Goal: Transaction & Acquisition: Book appointment/travel/reservation

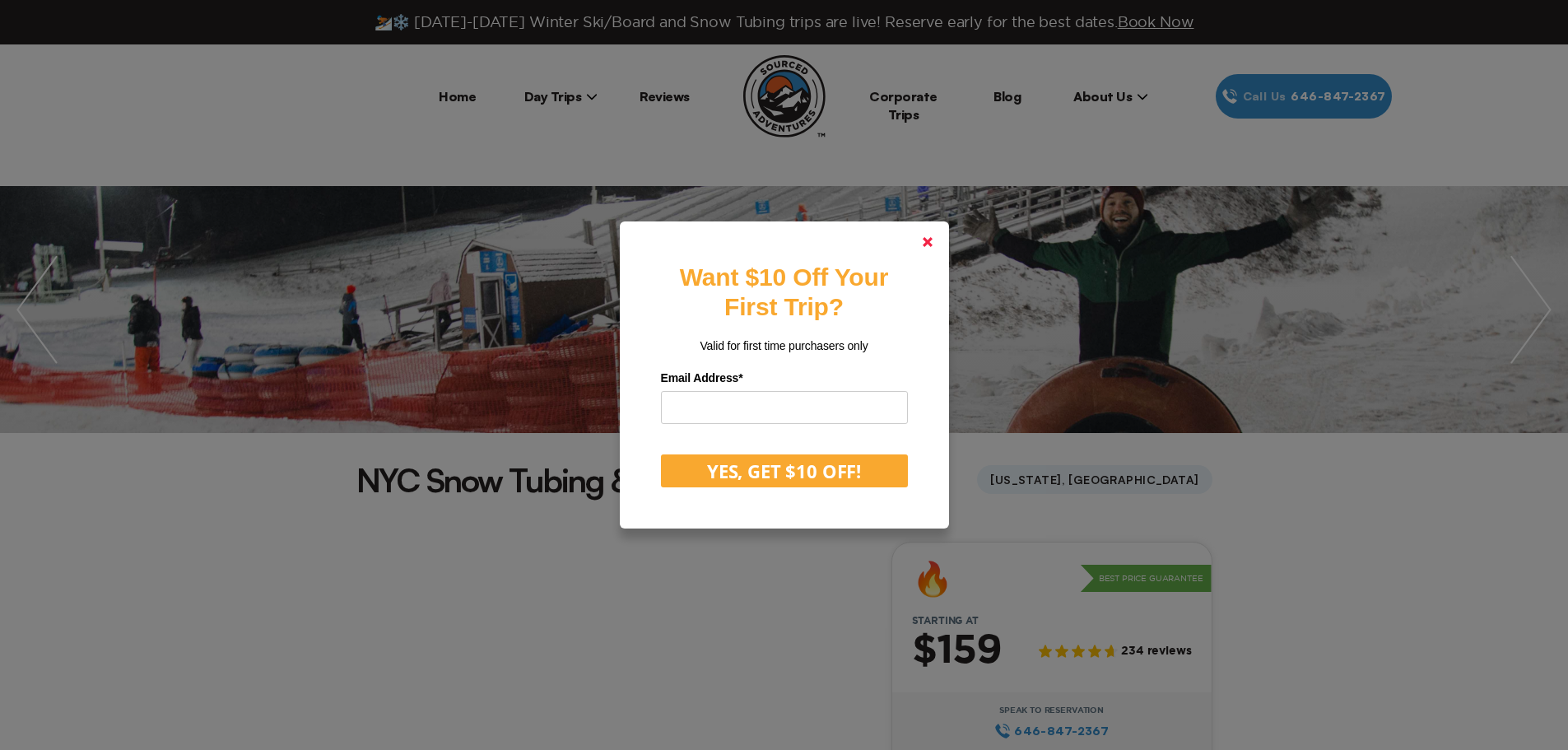
click at [932, 241] on polygon at bounding box center [928, 242] width 10 height 10
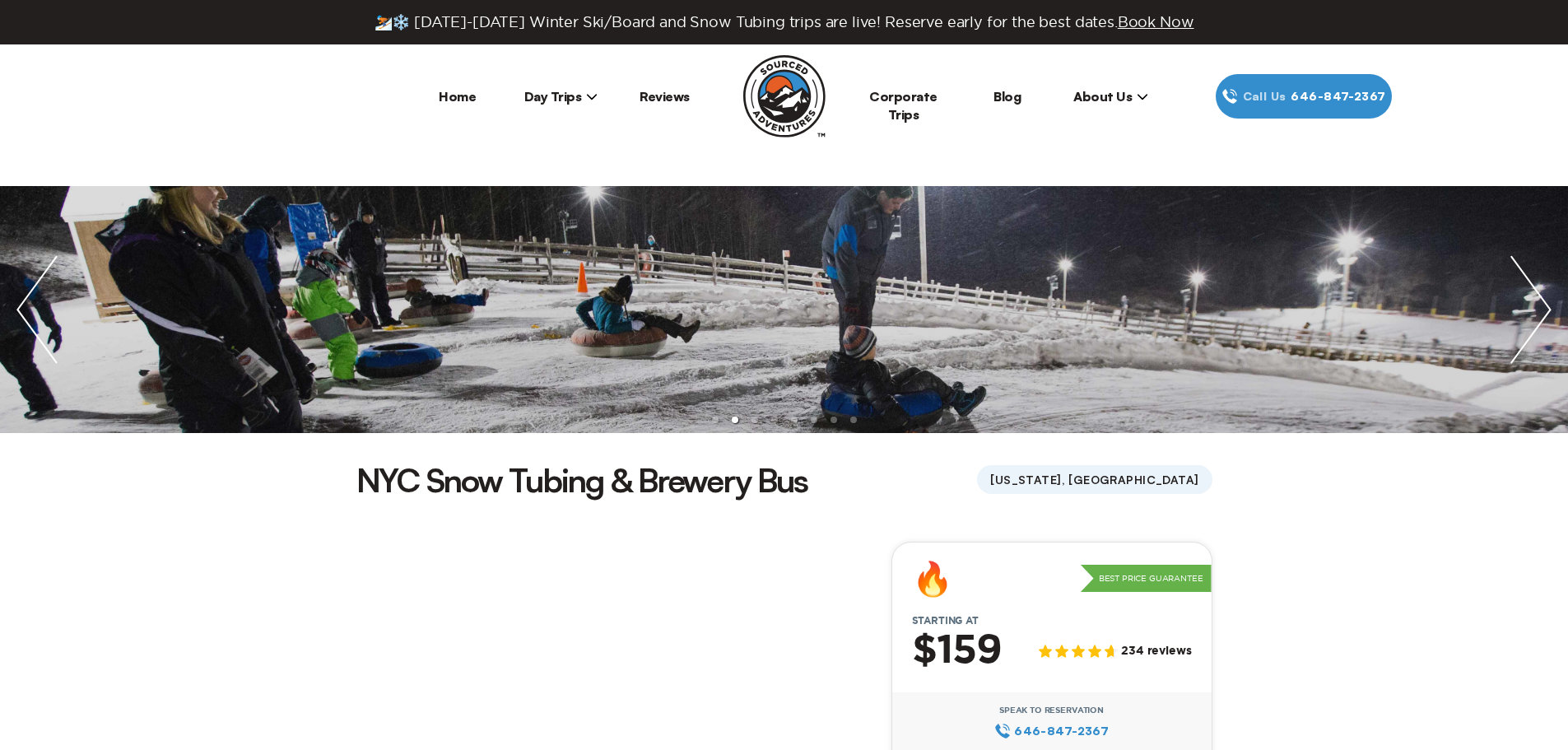
click at [590, 98] on icon at bounding box center [592, 96] width 10 height 6
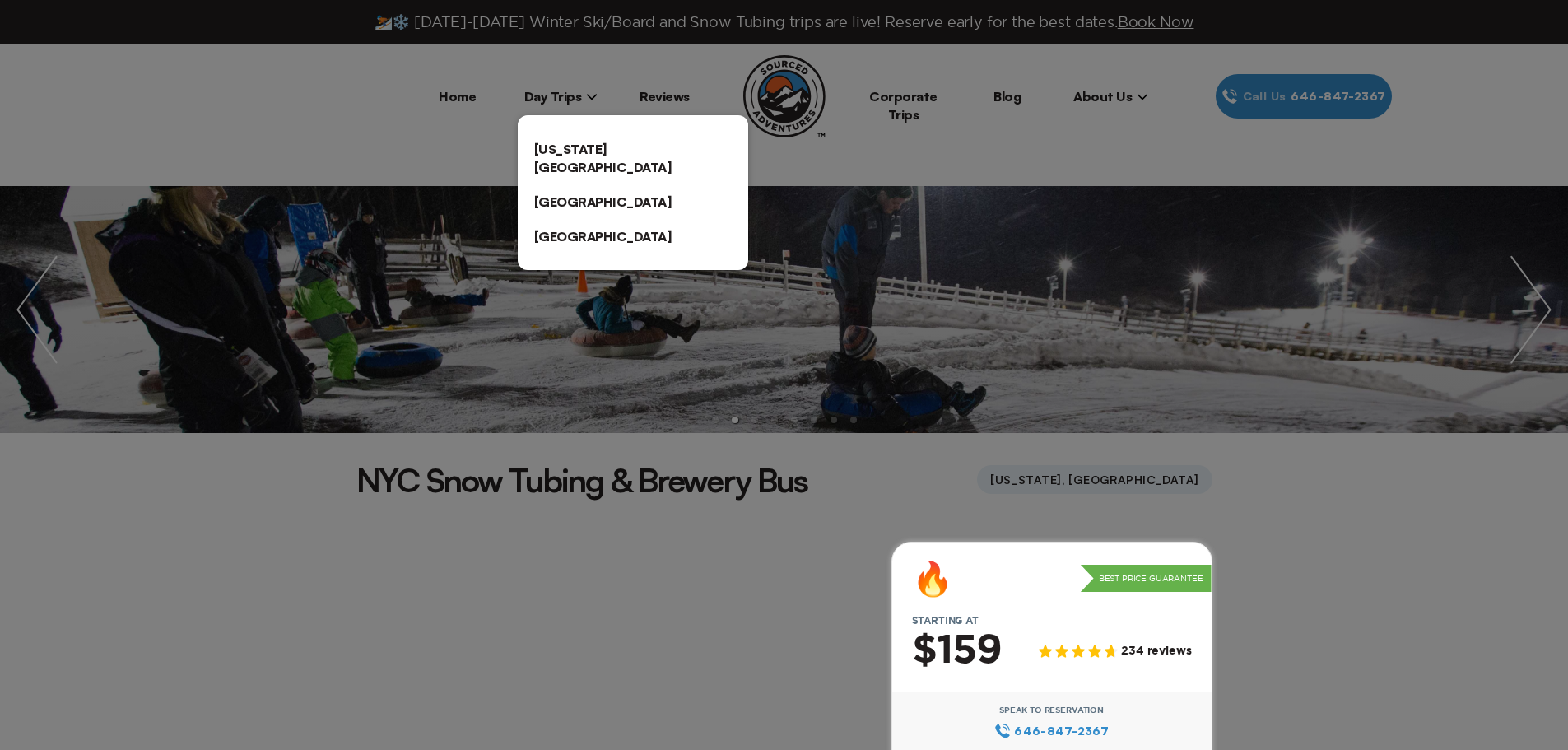
click at [595, 148] on link "[US_STATE][GEOGRAPHIC_DATA]" at bounding box center [633, 157] width 230 height 53
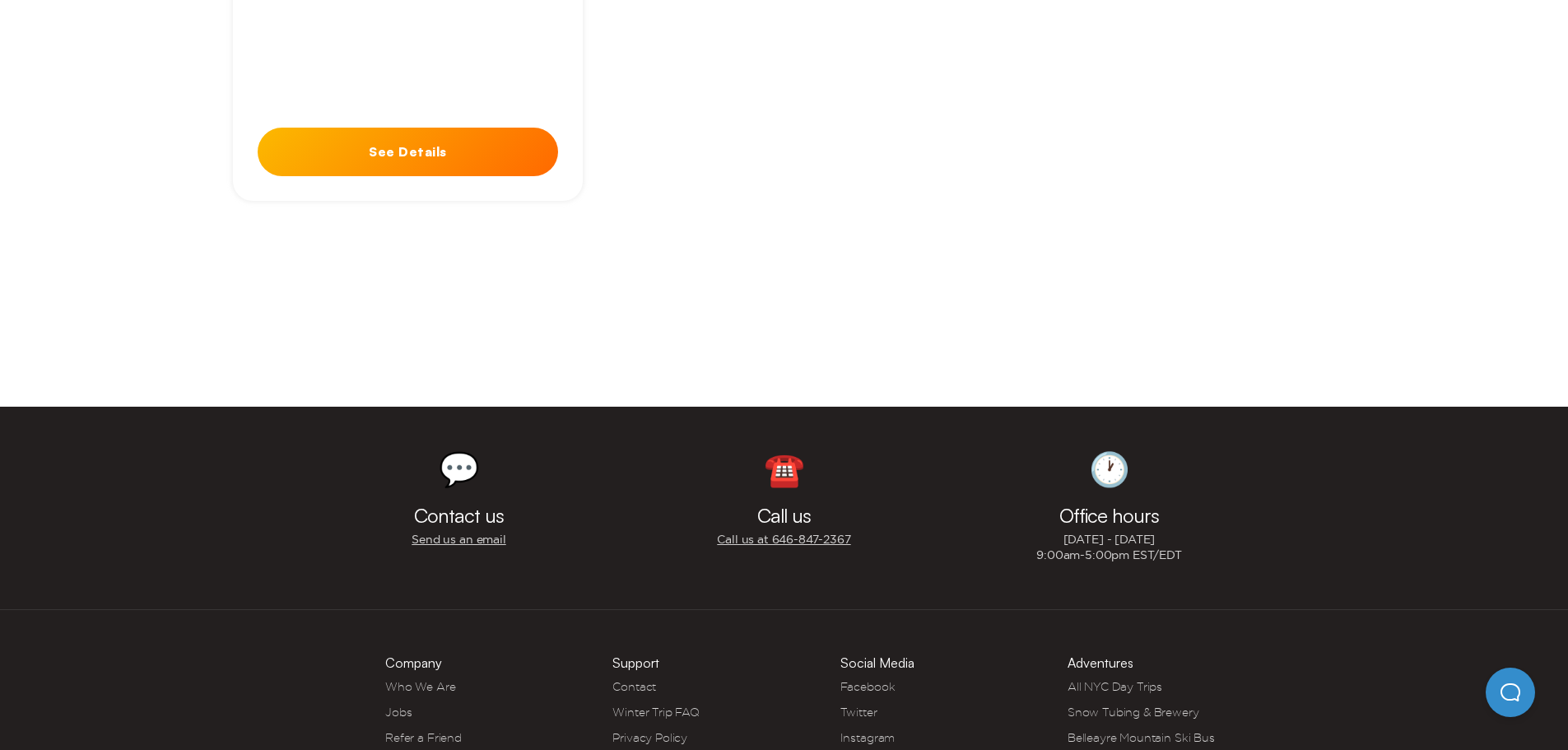
scroll to position [4724, 0]
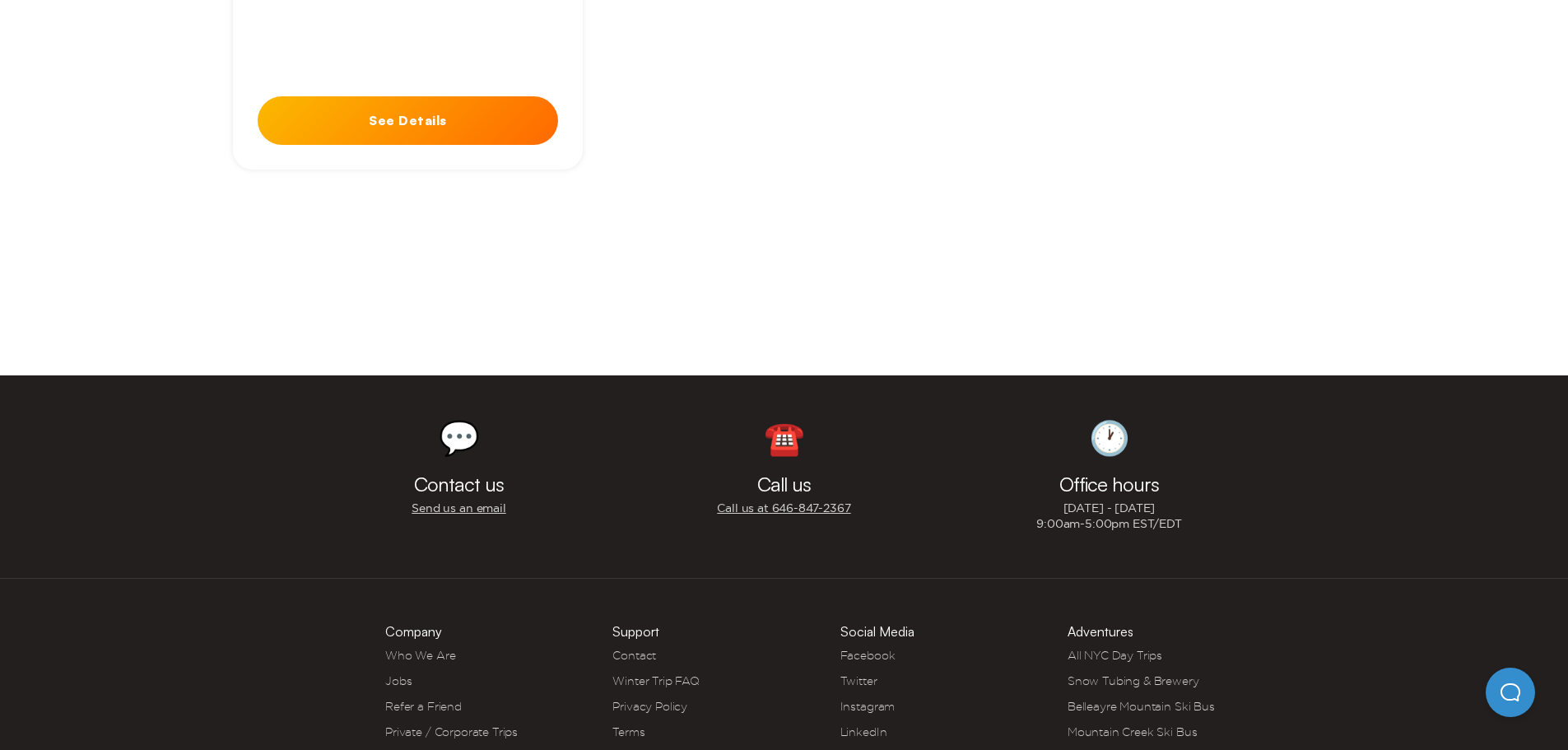
click at [404, 675] on link "Jobs" at bounding box center [397, 681] width 26 height 13
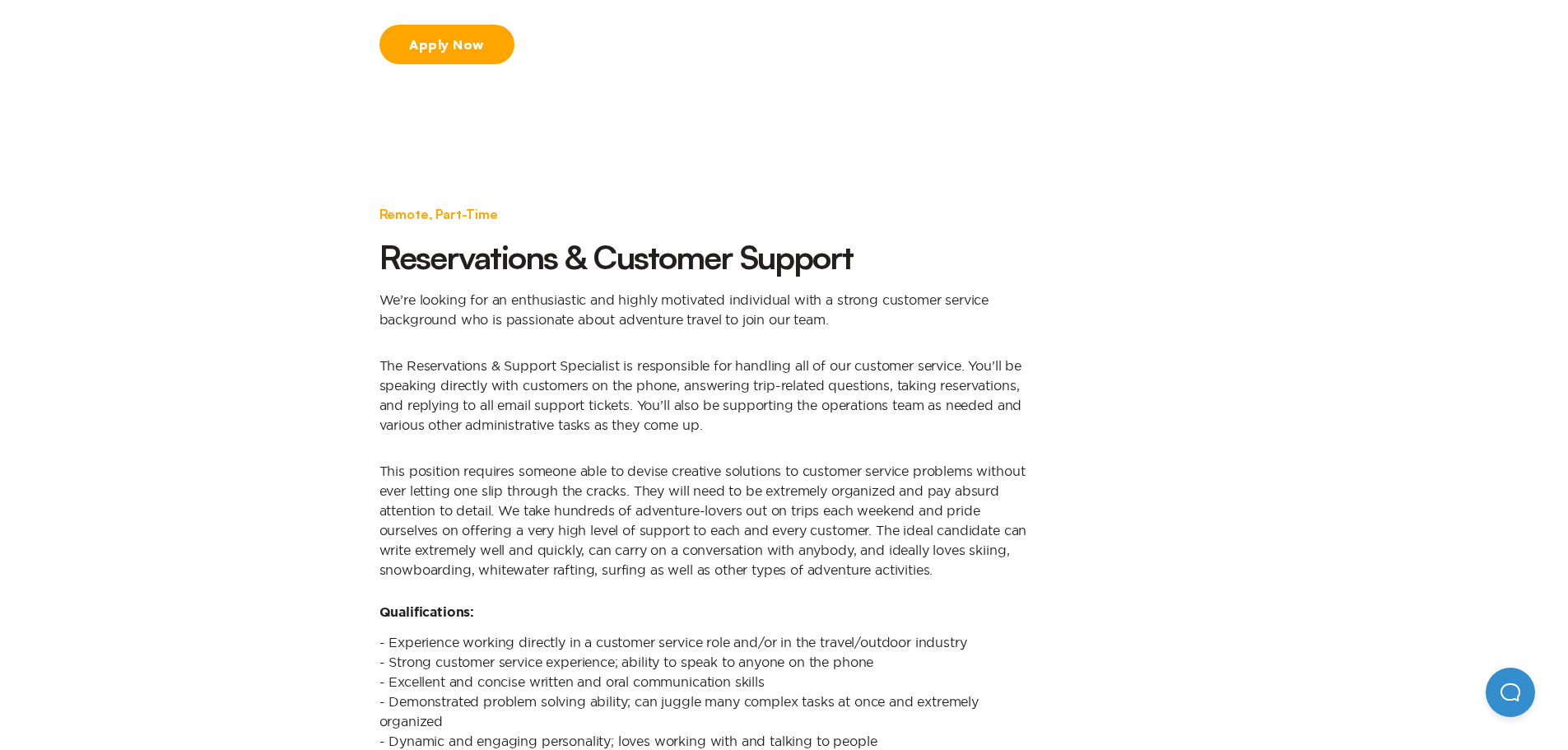
scroll to position [906, 0]
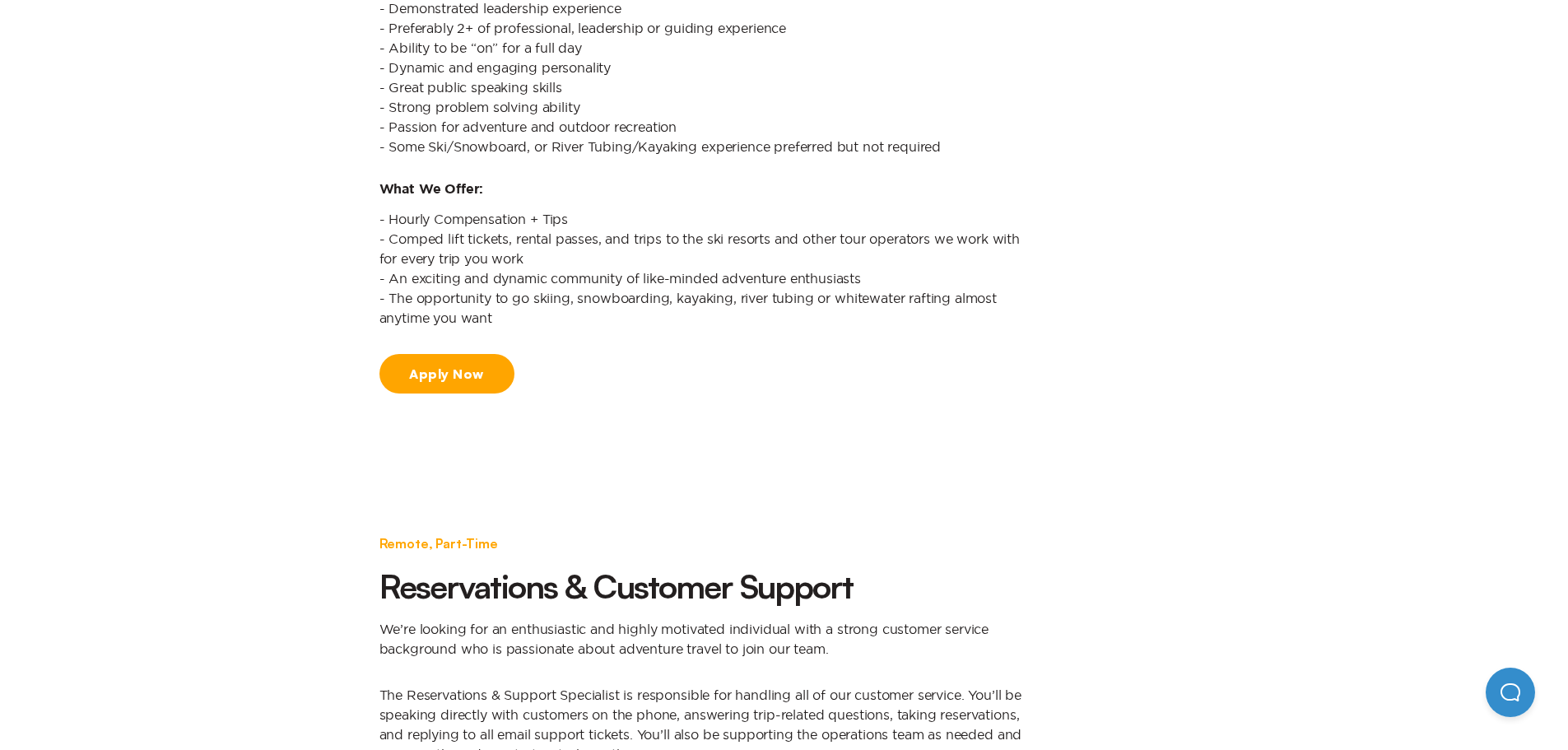
click at [407, 381] on link "Apply Now" at bounding box center [446, 373] width 135 height 39
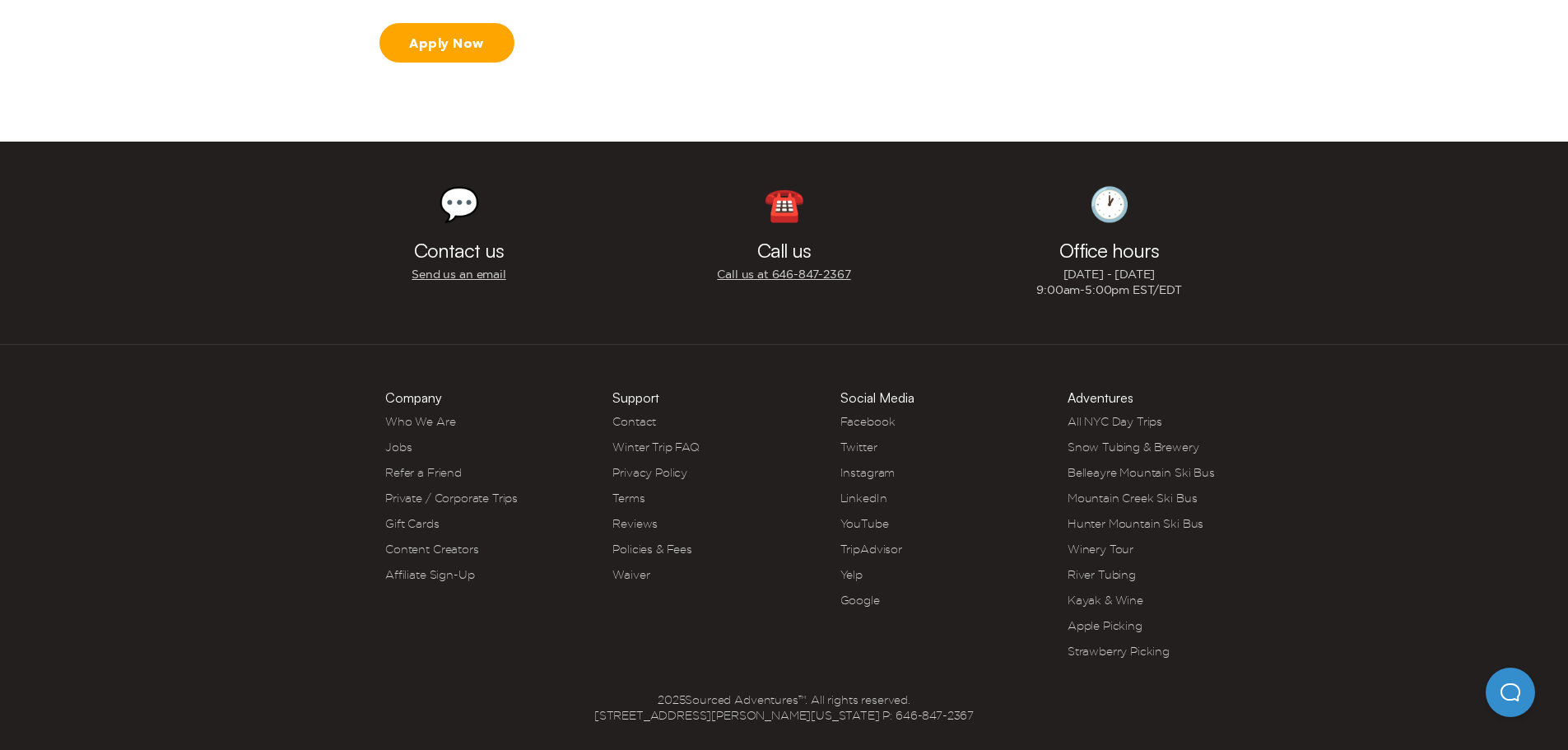
scroll to position [2147, 0]
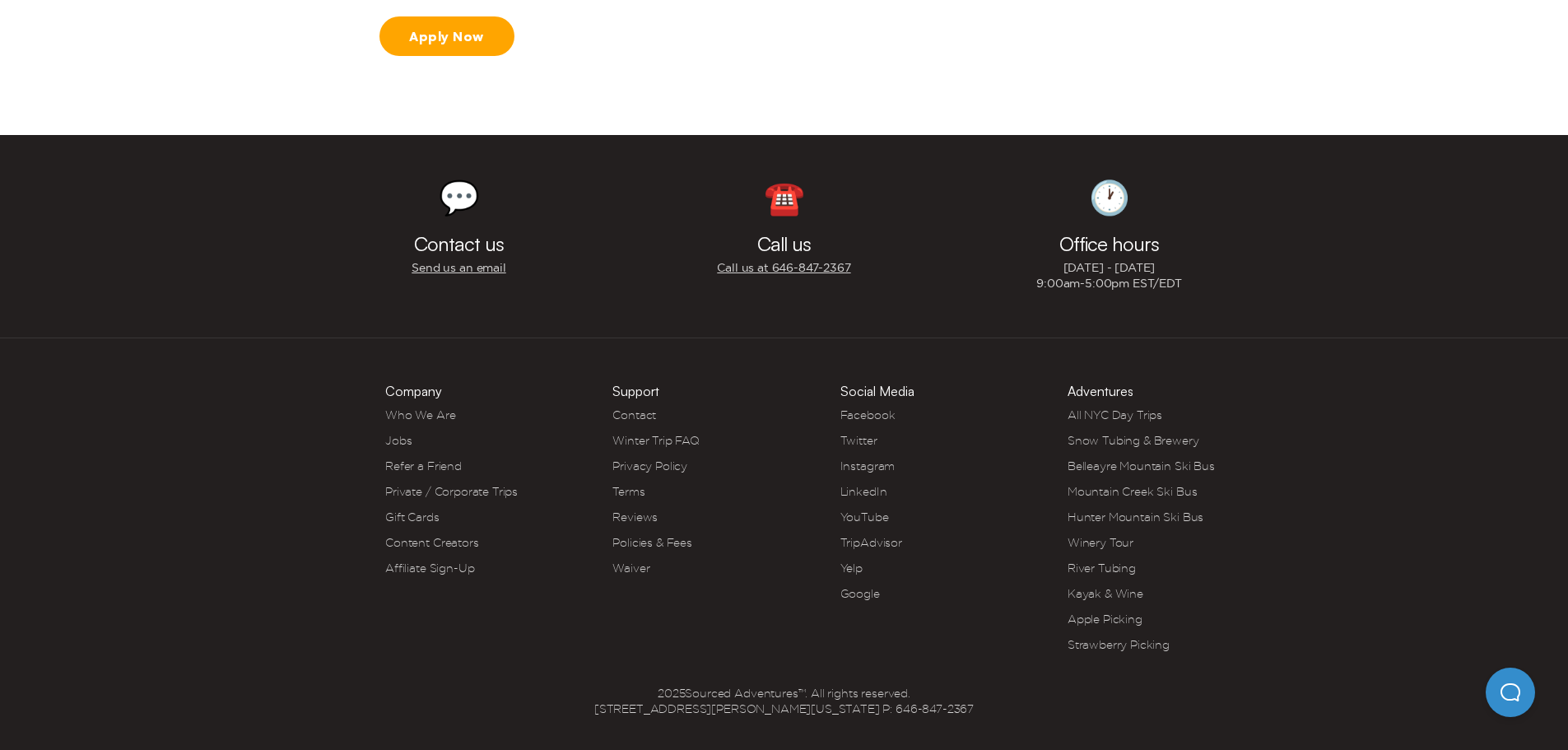
click at [432, 567] on link "Affiliate Sign-Up" at bounding box center [429, 568] width 89 height 13
click at [457, 540] on link "Content Creators" at bounding box center [431, 542] width 93 height 13
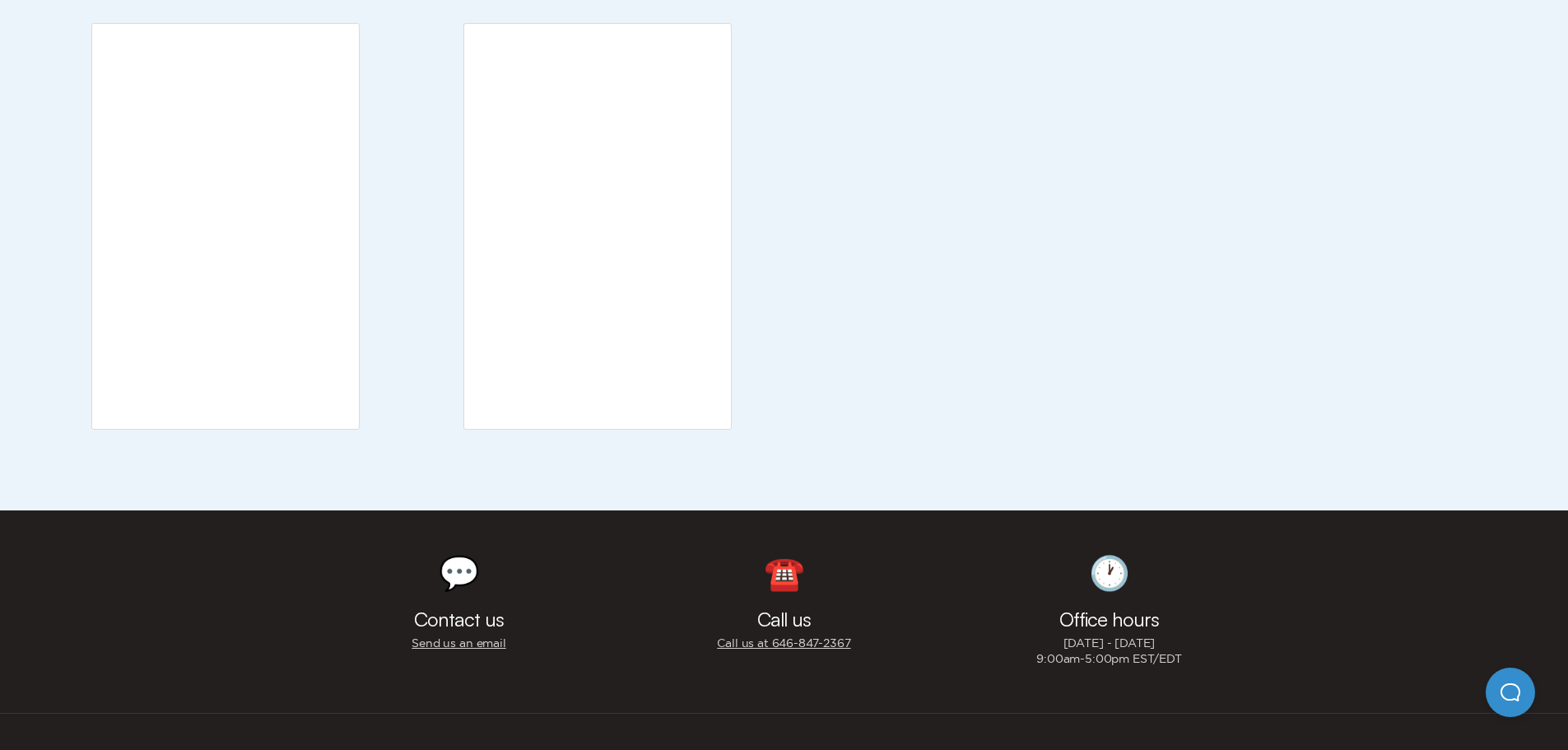
scroll to position [1857, 0]
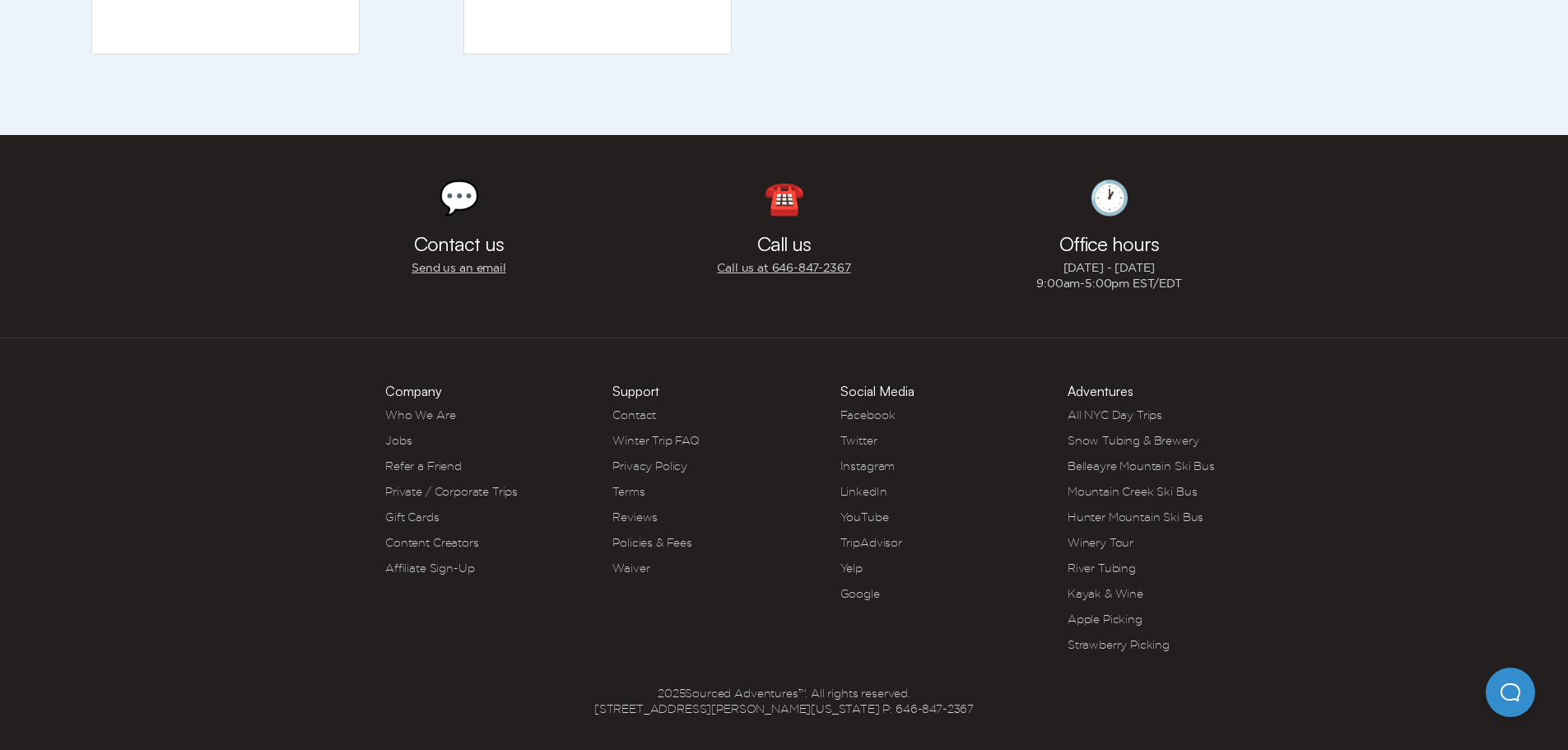
click at [424, 491] on link "Private / Corporate Trips" at bounding box center [451, 491] width 132 height 13
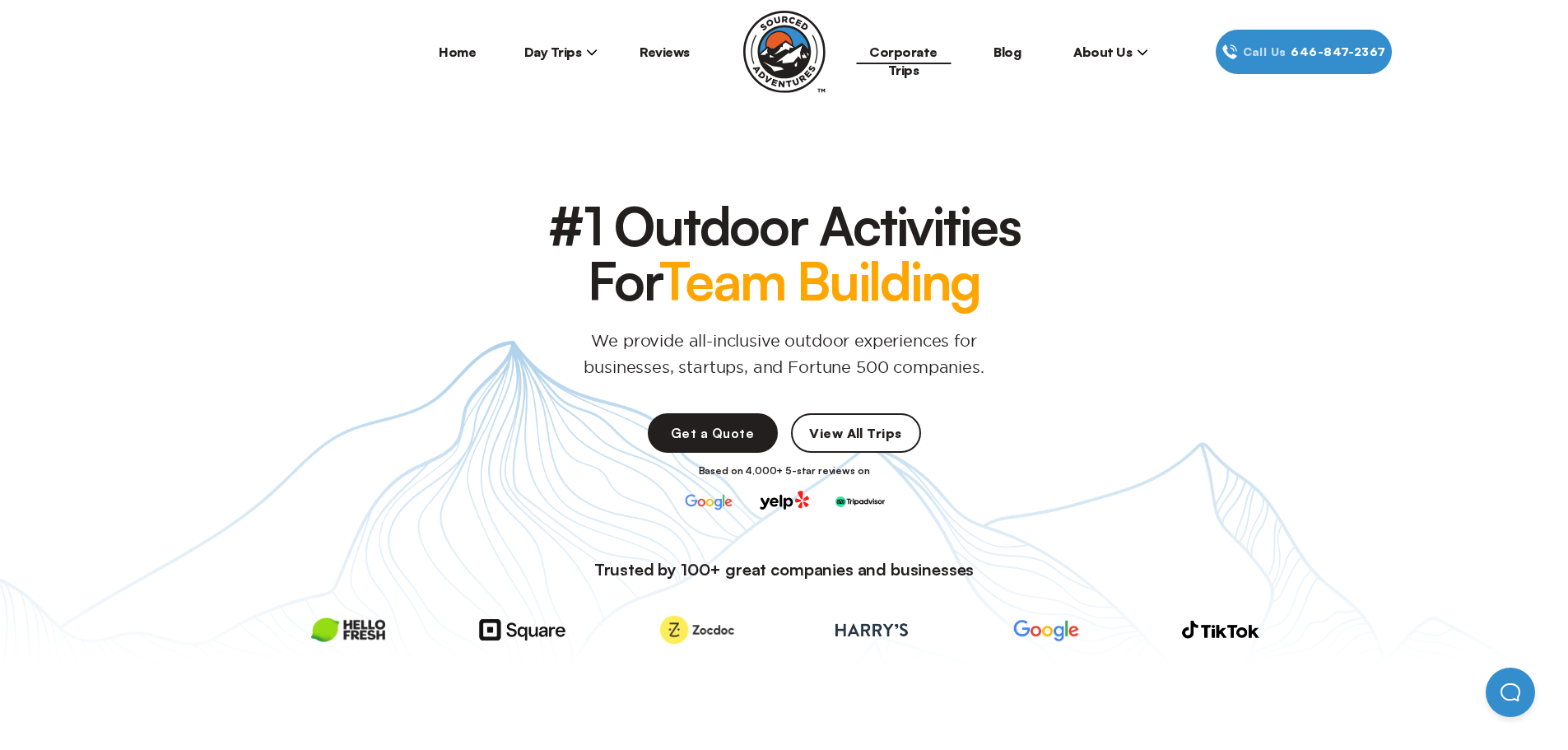
click at [823, 435] on link "View All Trips" at bounding box center [855, 433] width 130 height 39
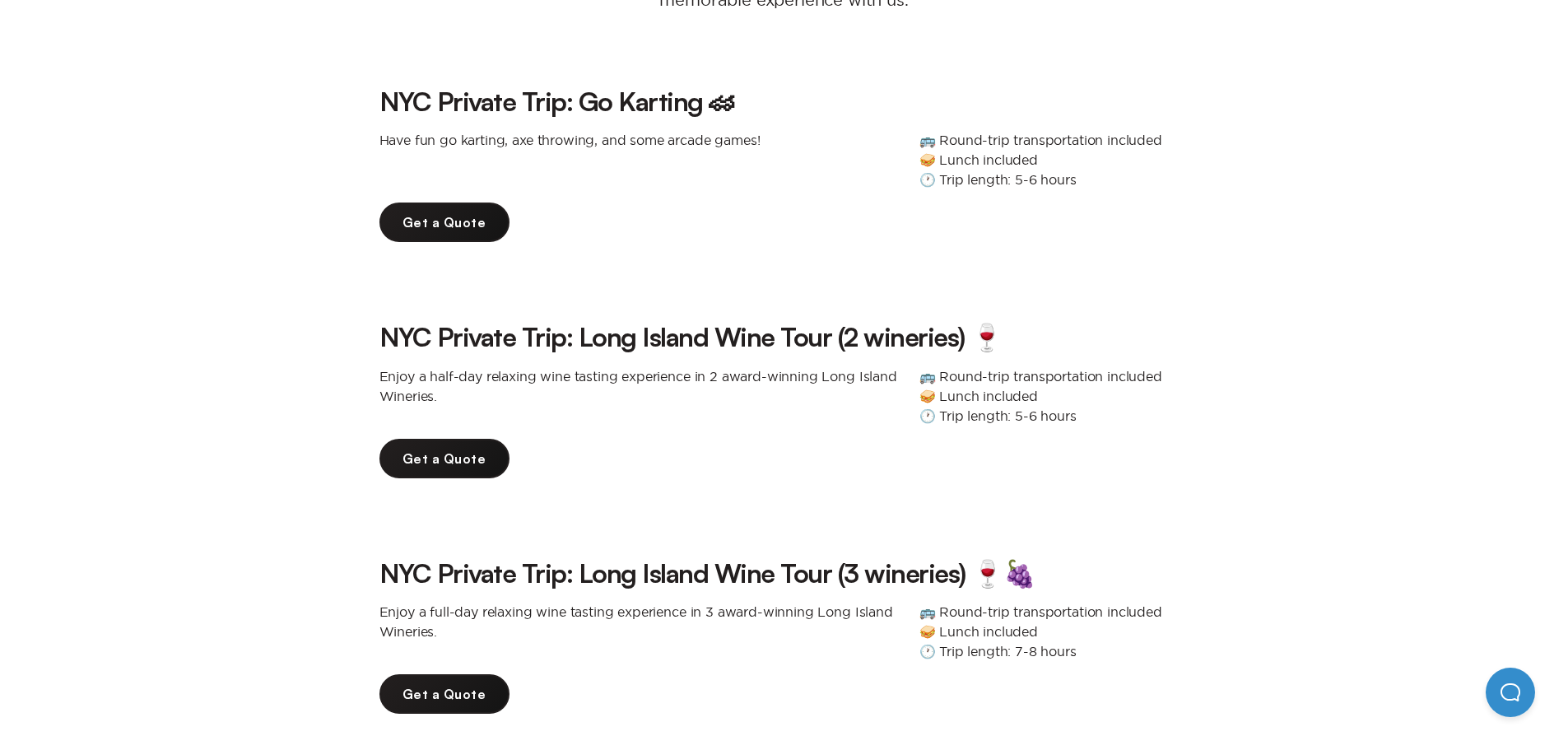
scroll to position [247, 0]
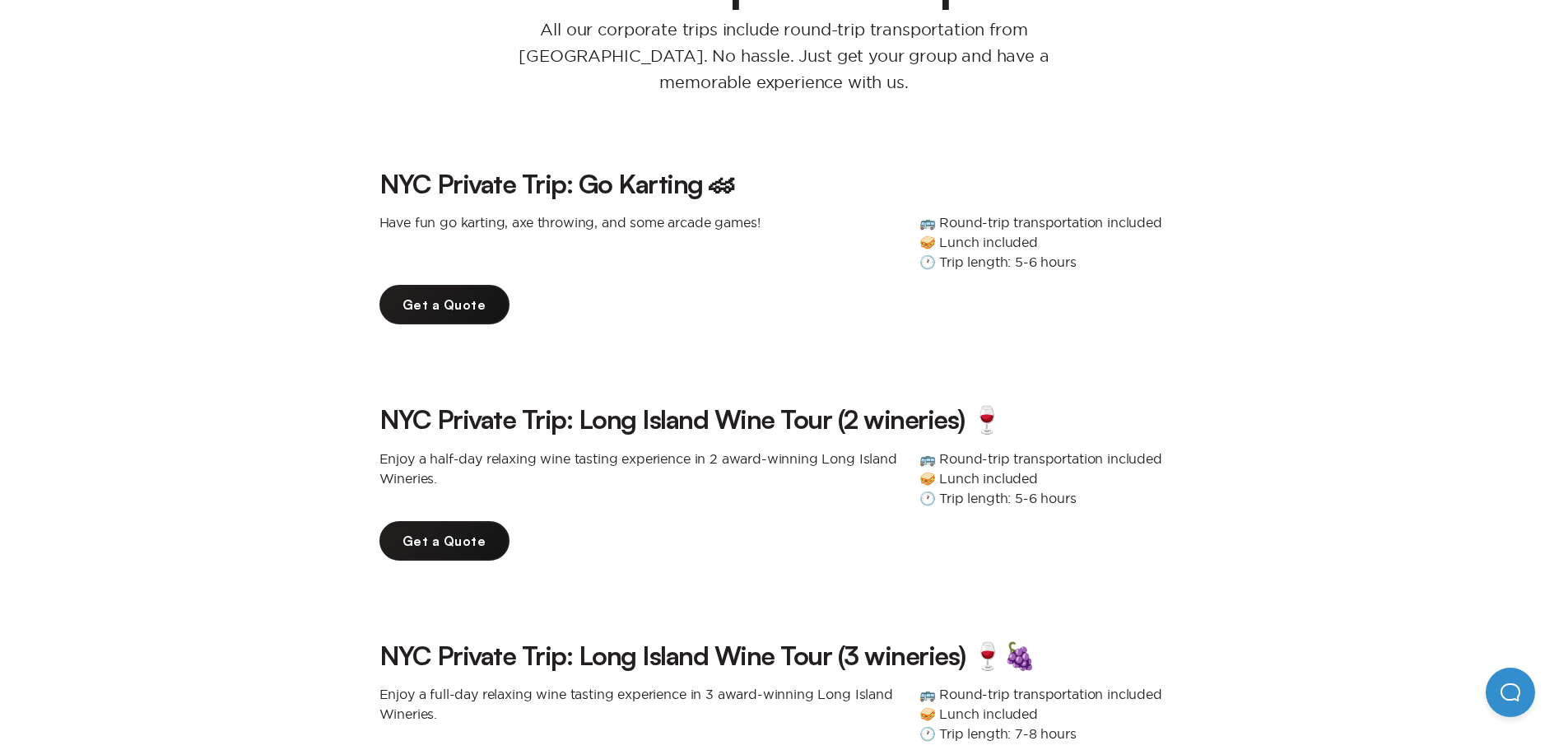
click at [446, 521] on link "Get a Quote" at bounding box center [443, 541] width 130 height 39
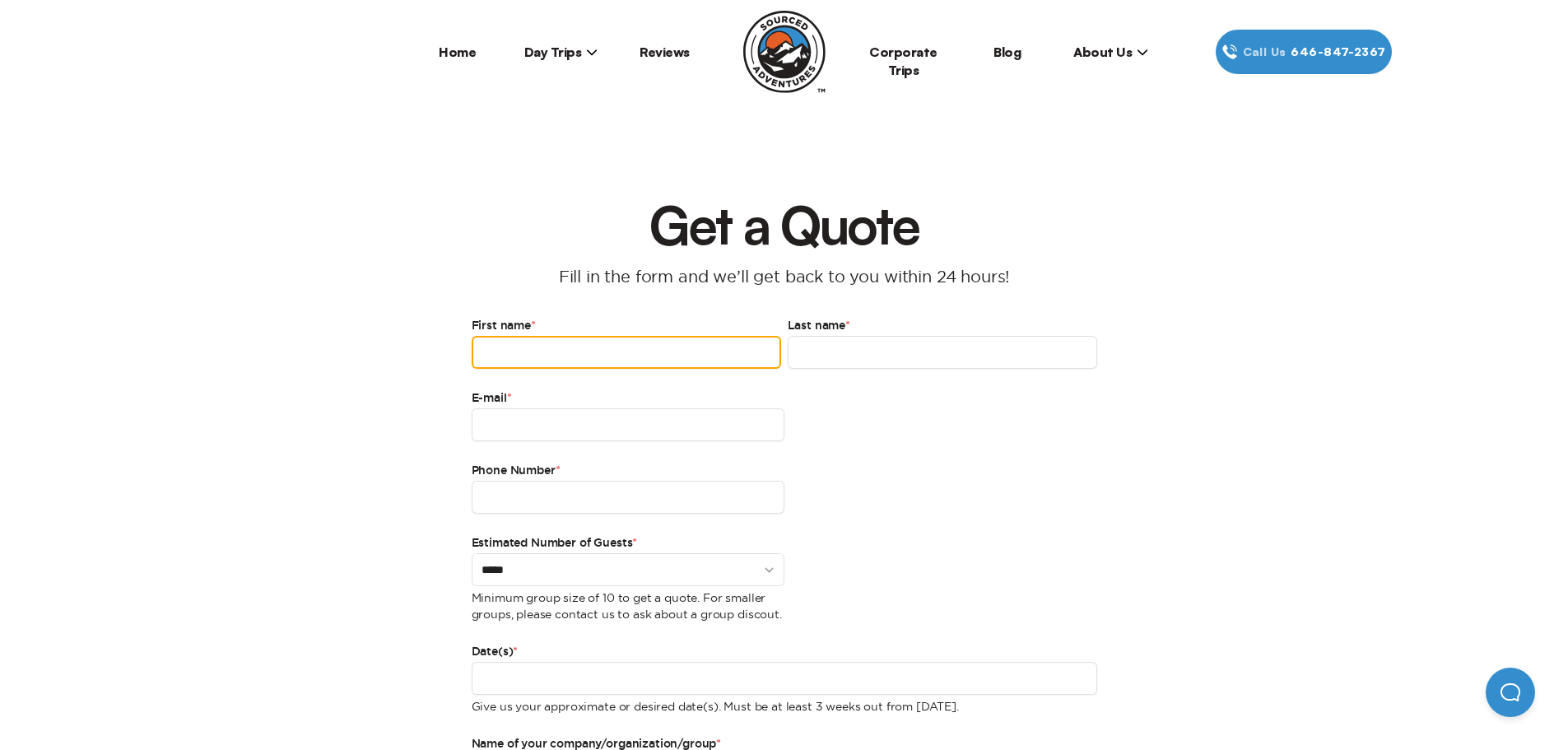
click at [594, 362] on input "First name *" at bounding box center [627, 352] width 310 height 33
type input "********"
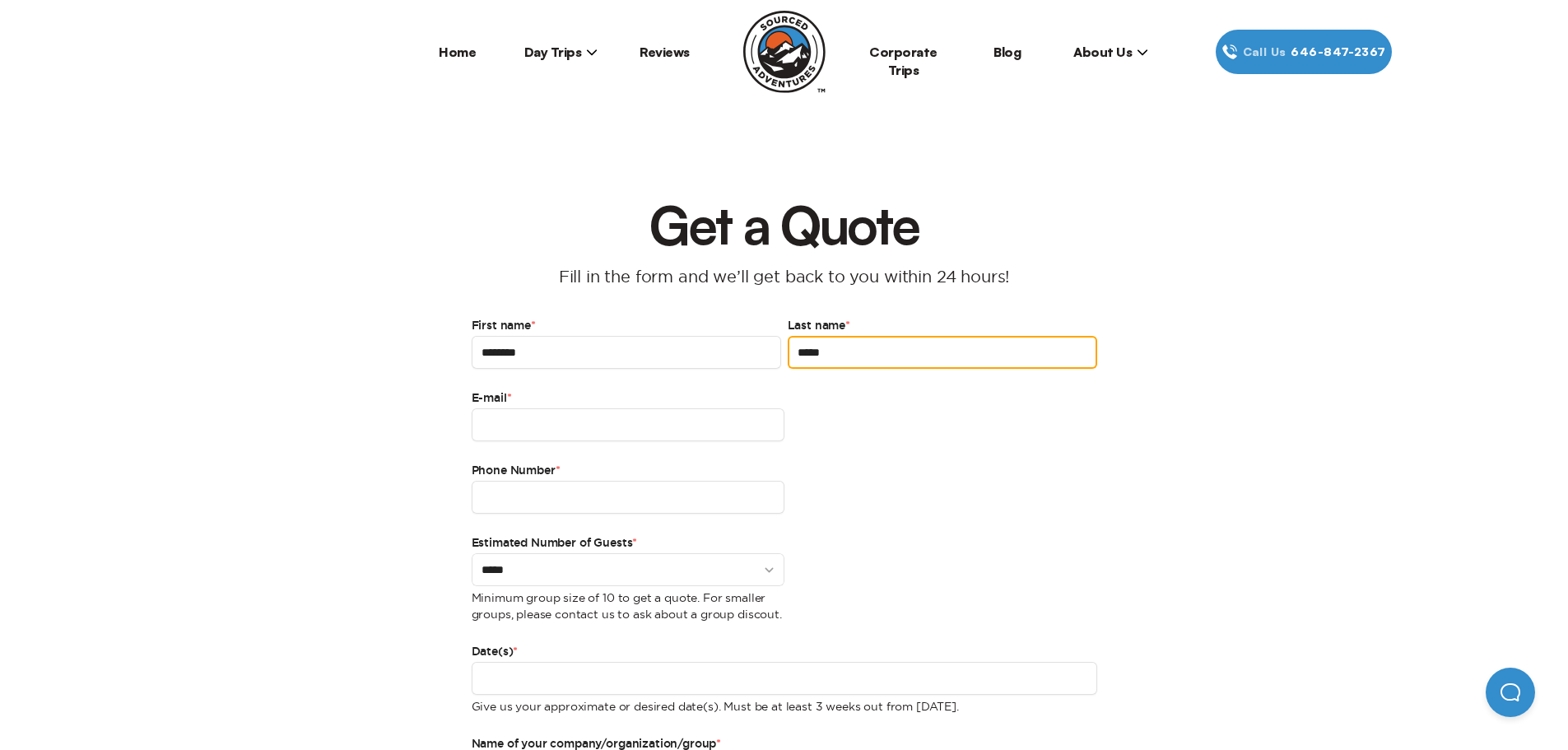
type input "*****"
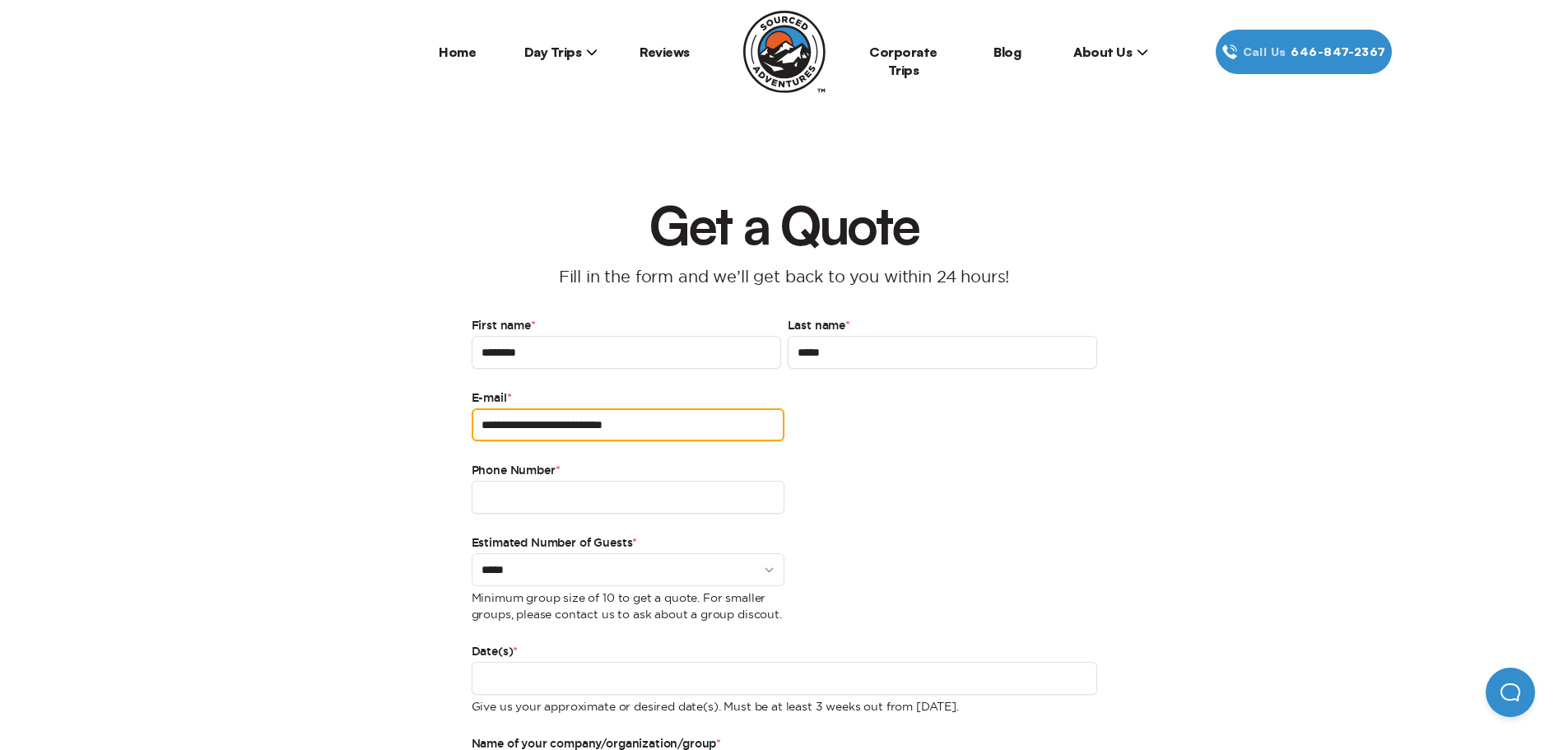
type input "**********"
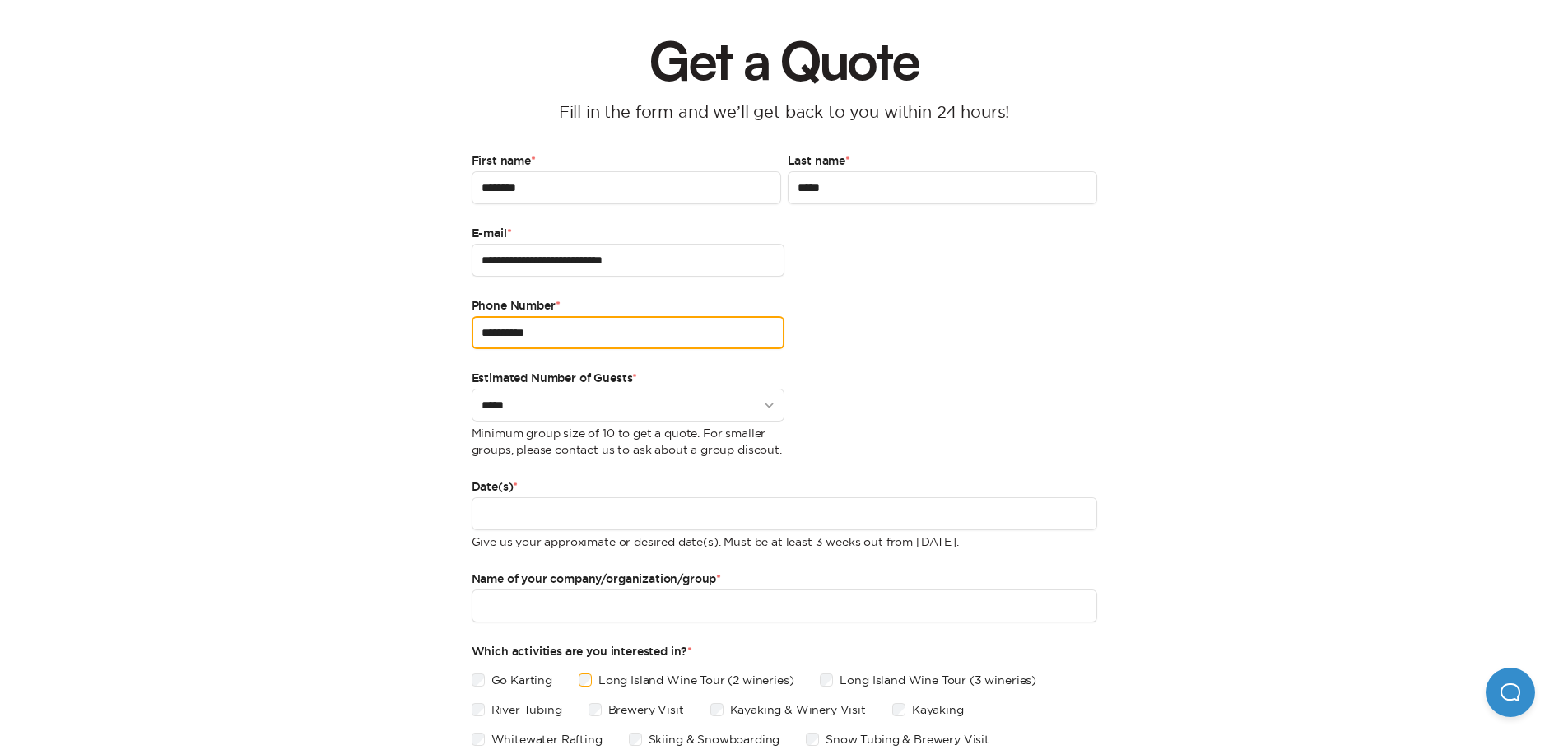
scroll to position [247, 0]
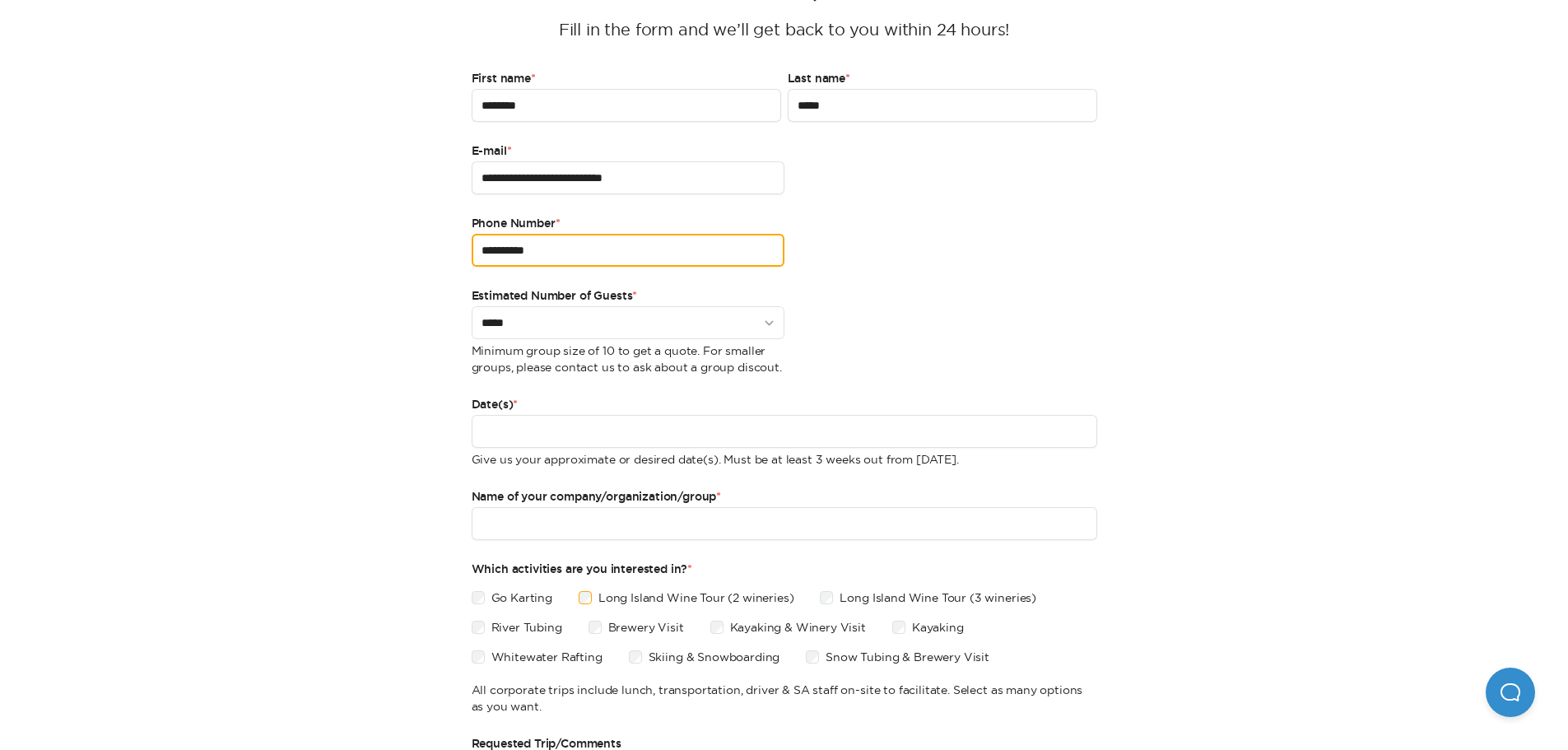
type input "**********"
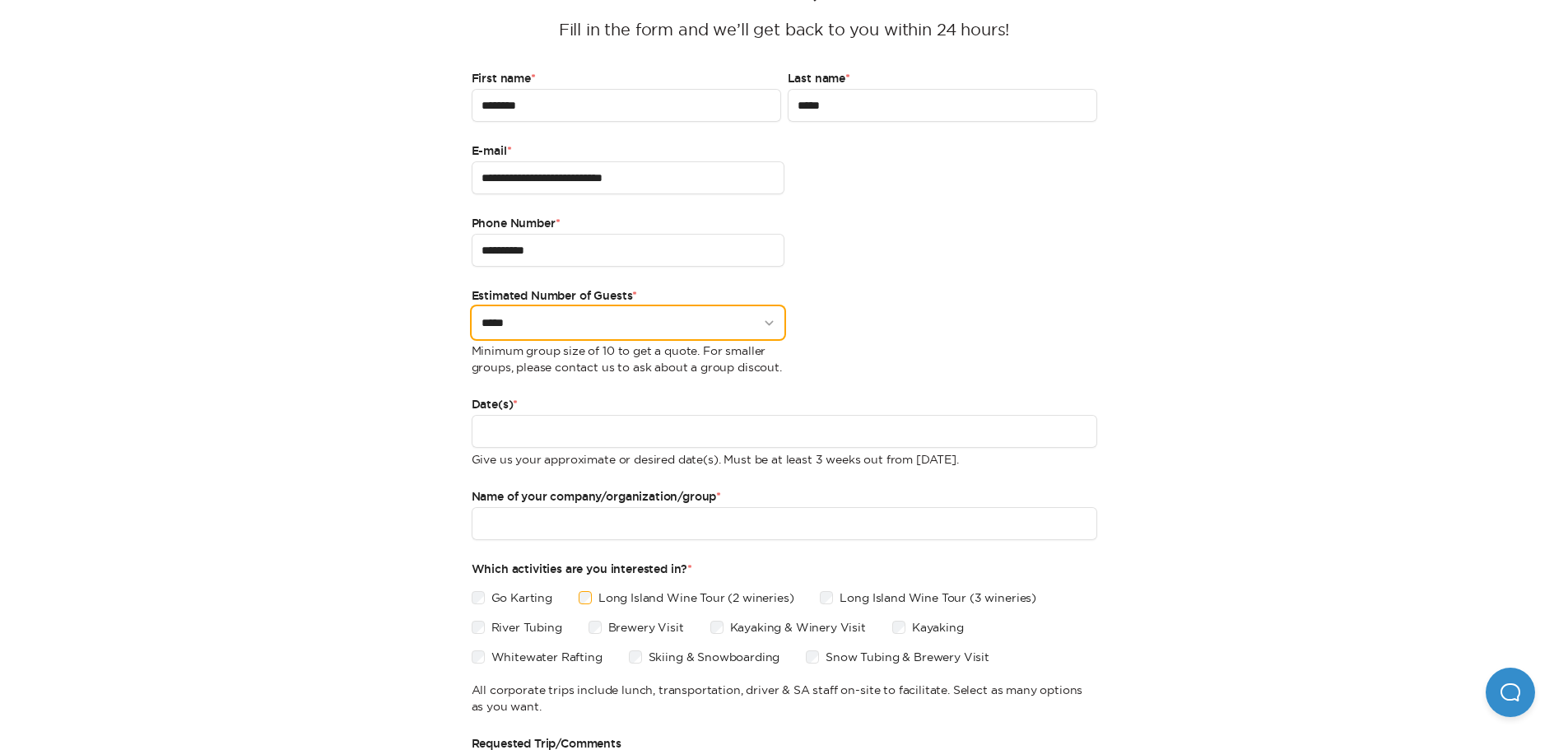
click at [773, 325] on select "***** ***** ***** ****** ****" at bounding box center [628, 322] width 313 height 33
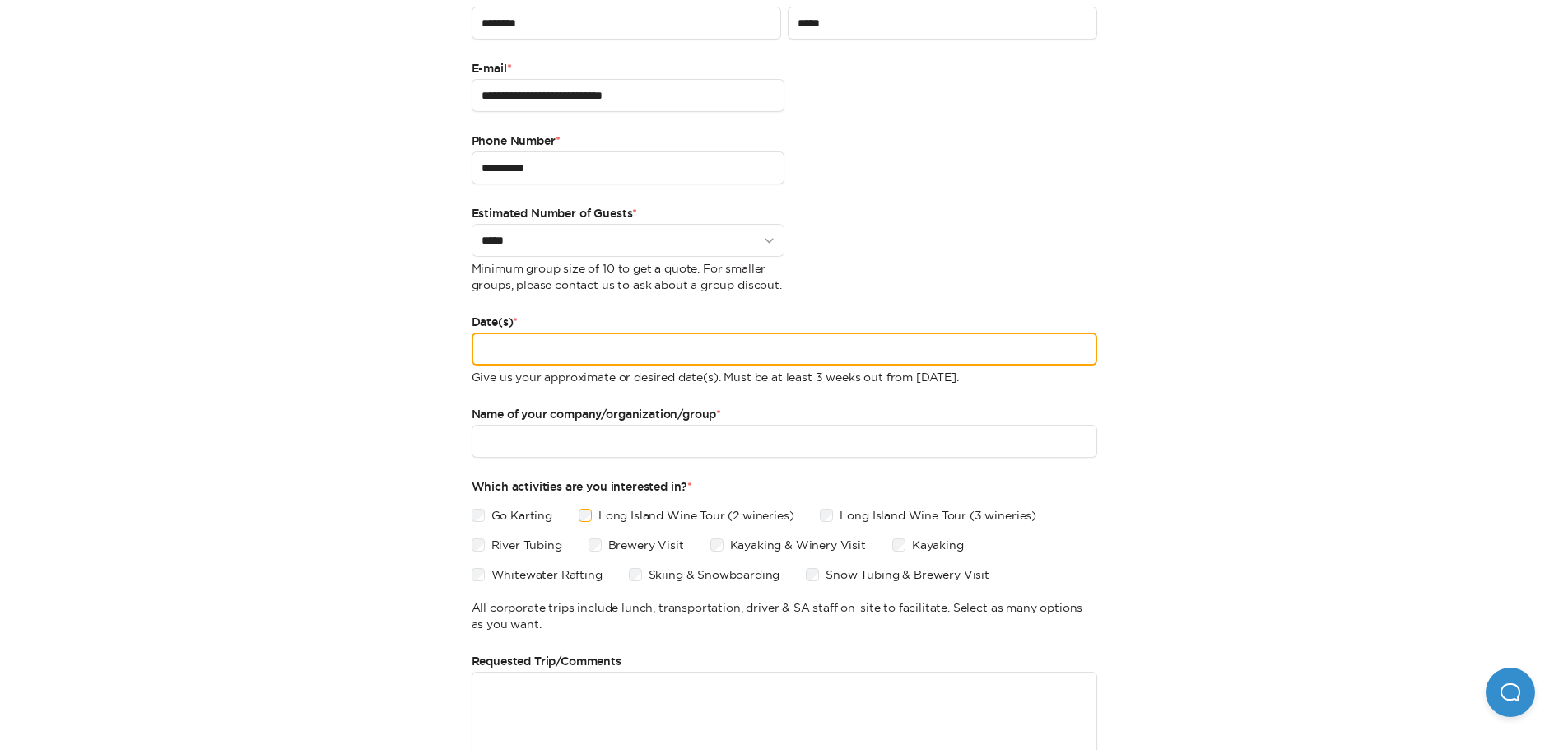
click at [865, 354] on input "Date(s) *" at bounding box center [785, 348] width 626 height 33
type input "**********"
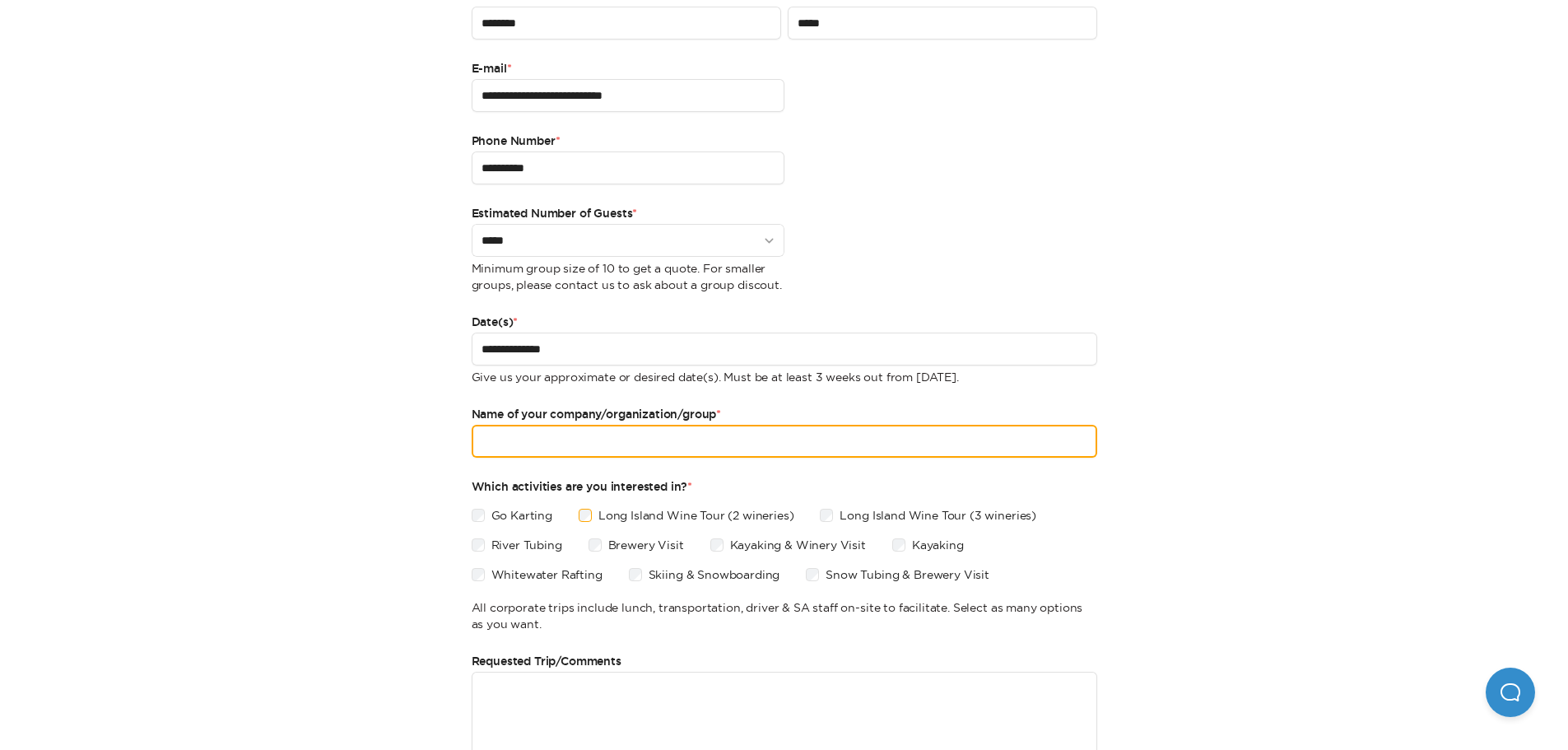
click at [553, 443] on input "Name of your company/organization/group *" at bounding box center [785, 441] width 626 height 33
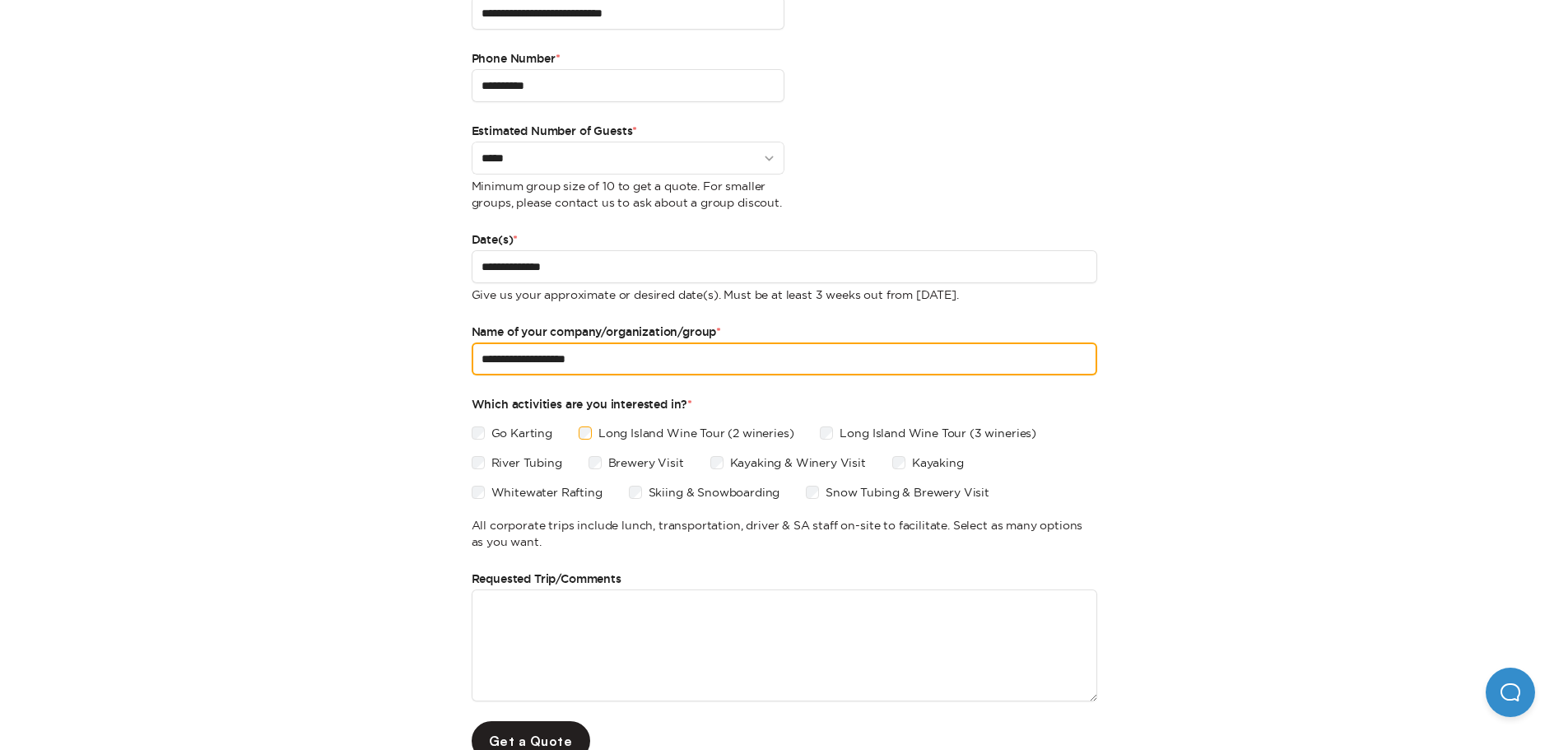
scroll to position [494, 0]
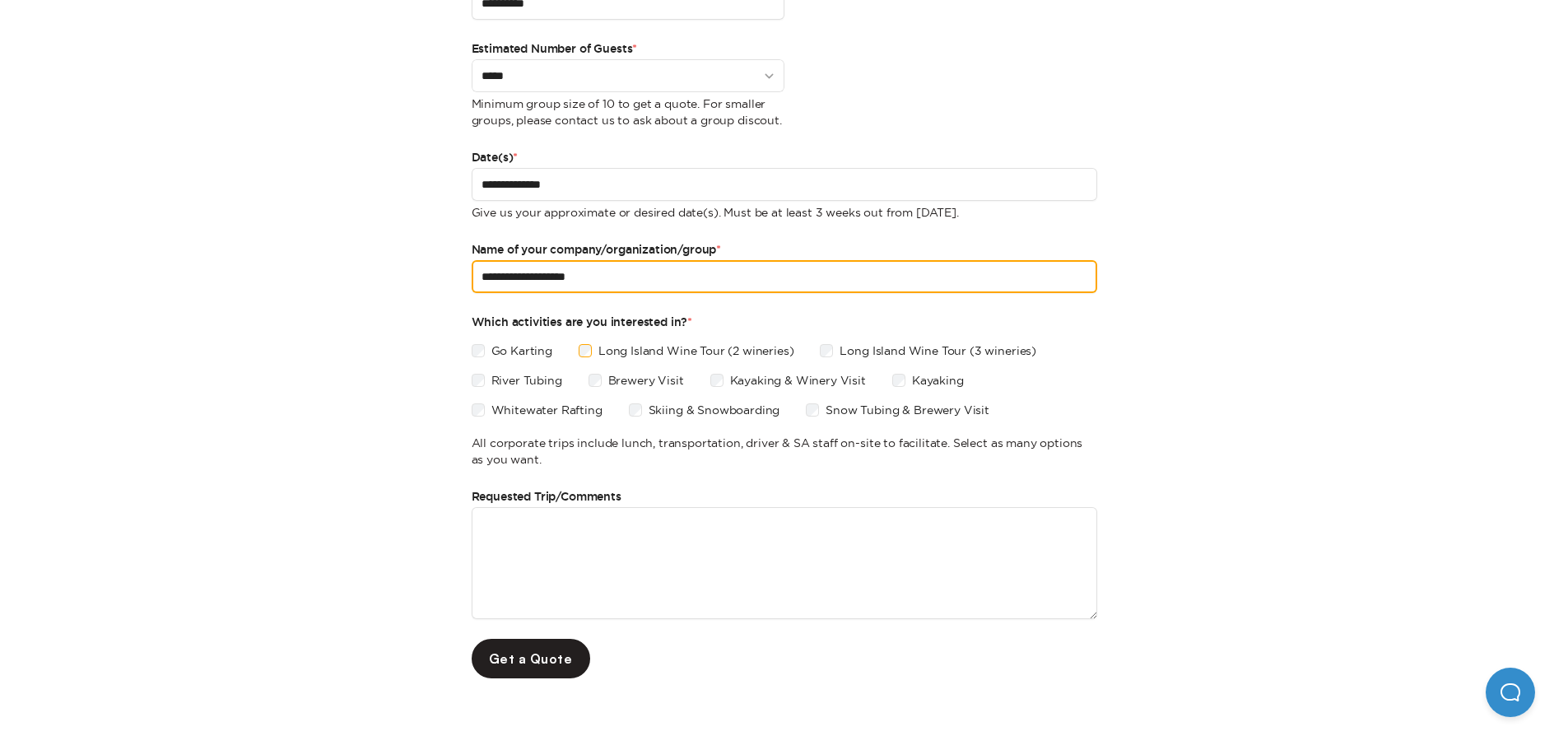
type input "**********"
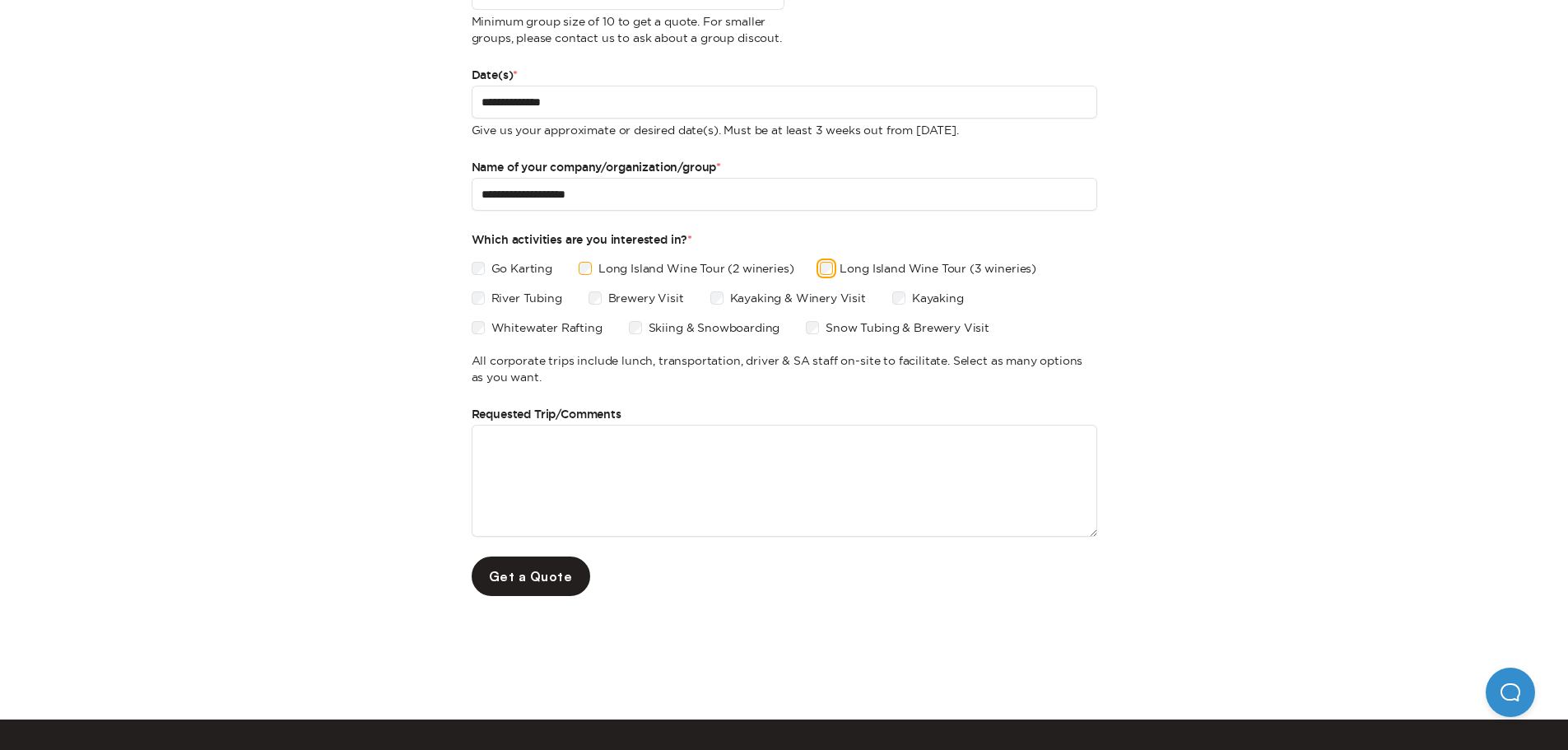
scroll to position [659, 0]
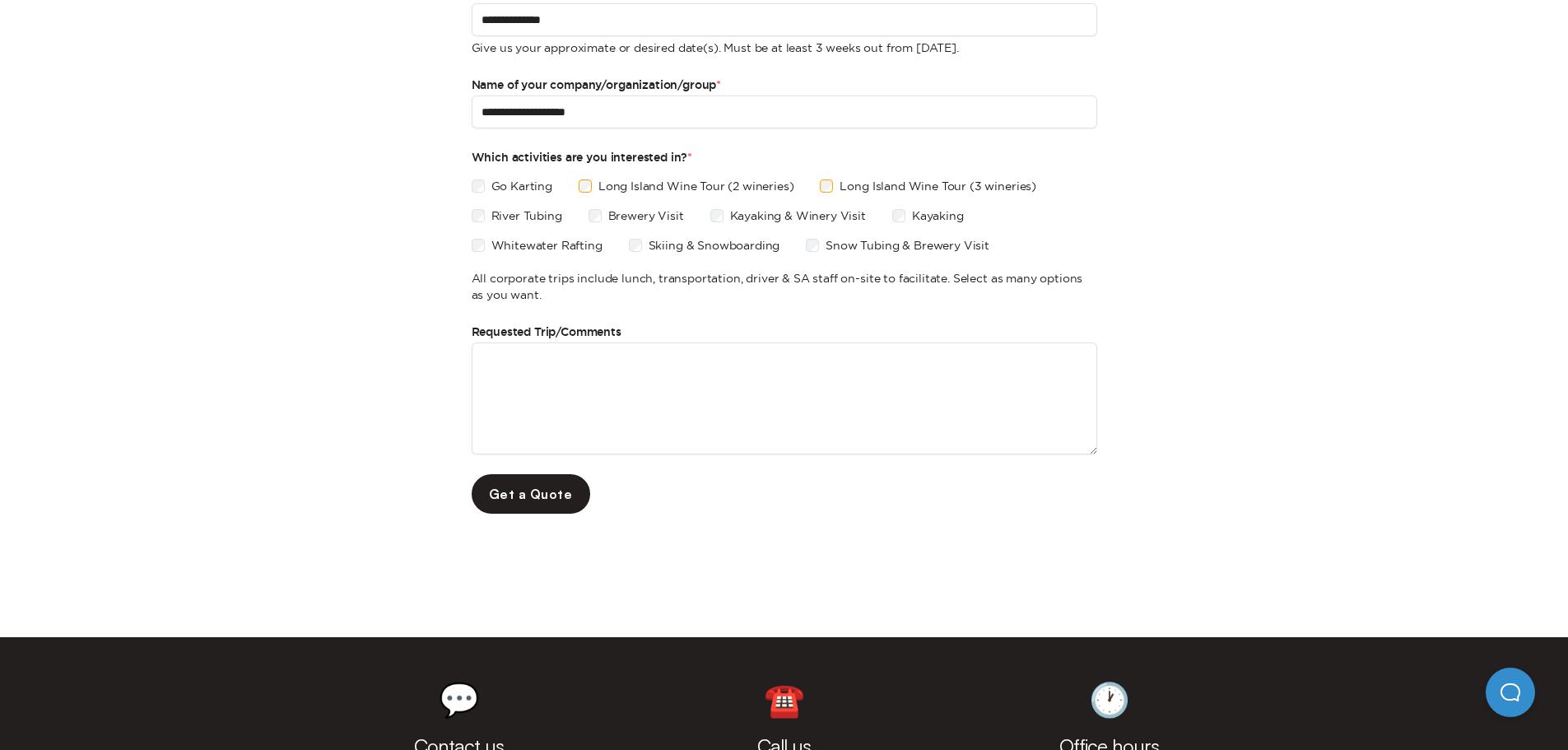
click at [535, 501] on link "Get a Quote" at bounding box center [531, 494] width 119 height 39
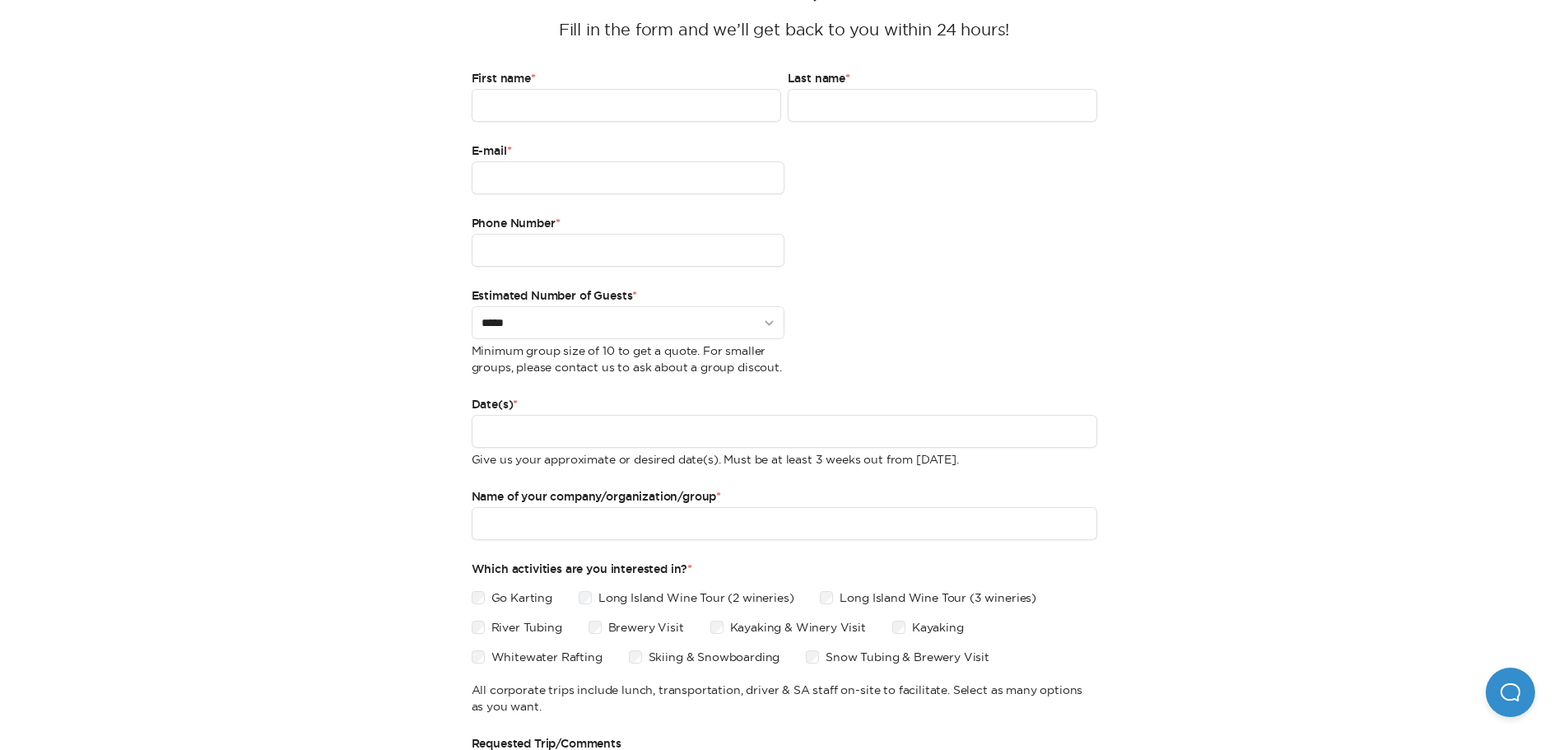
scroll to position [0, 0]
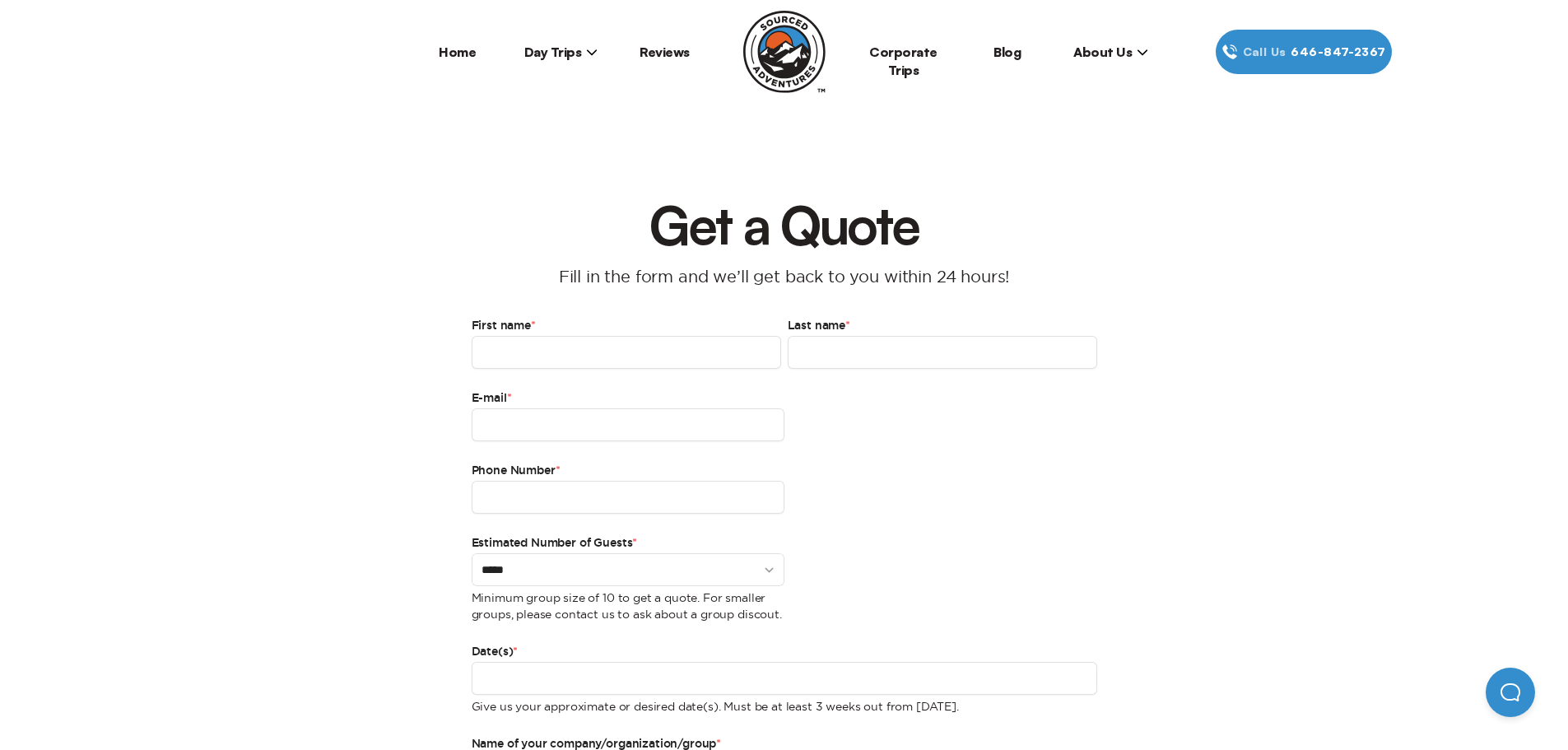
scroll to position [247, 0]
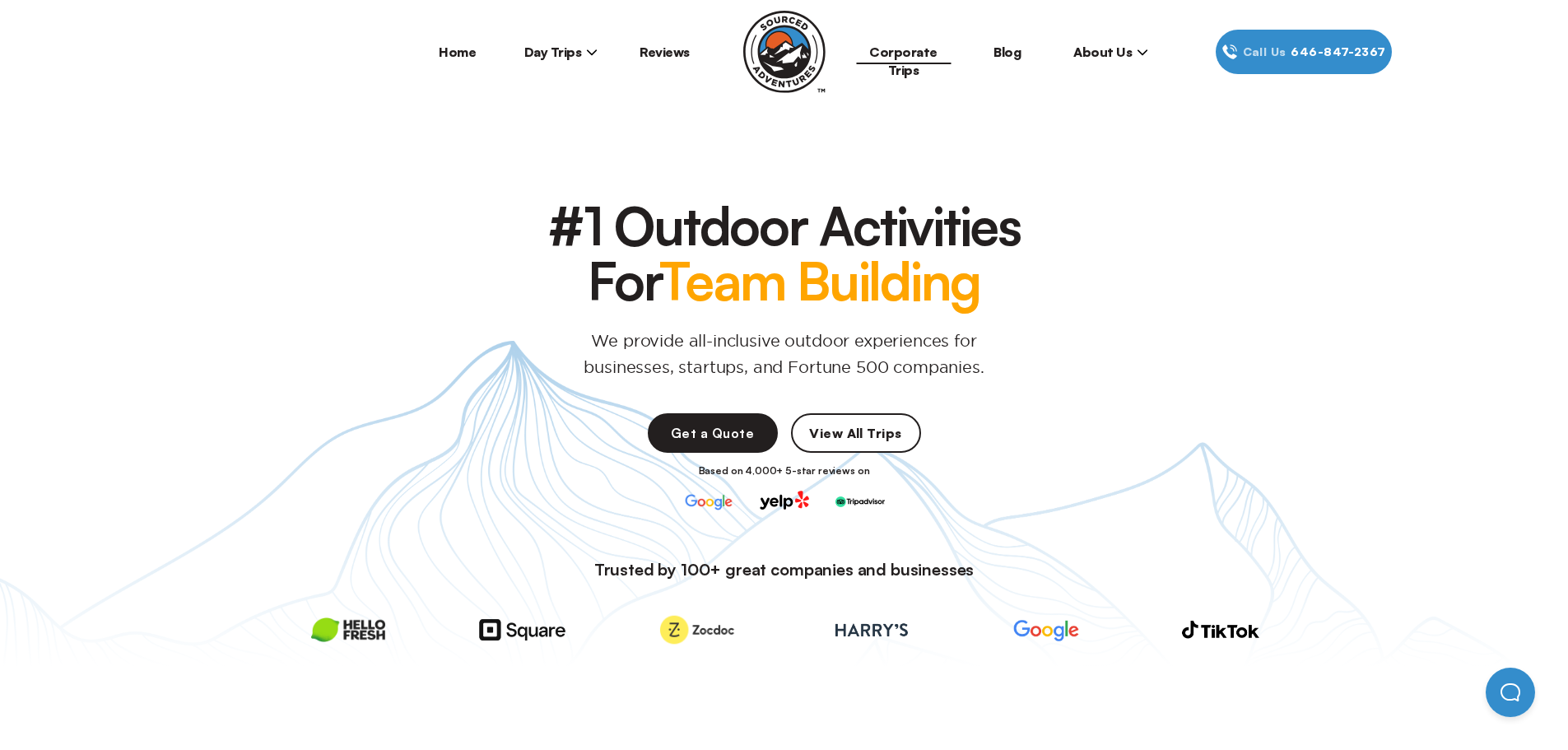
scroll to position [1539, 0]
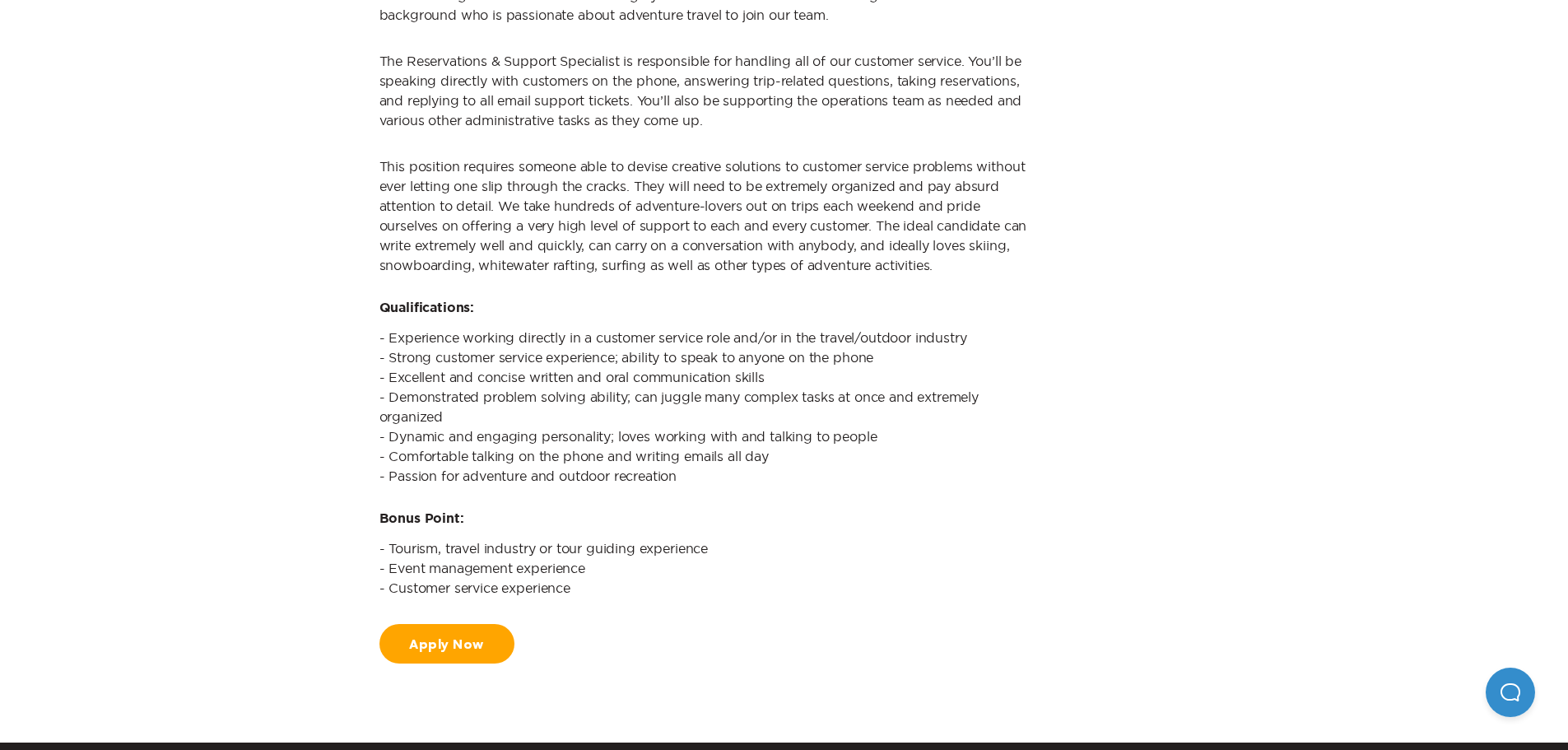
scroll to position [2147, 0]
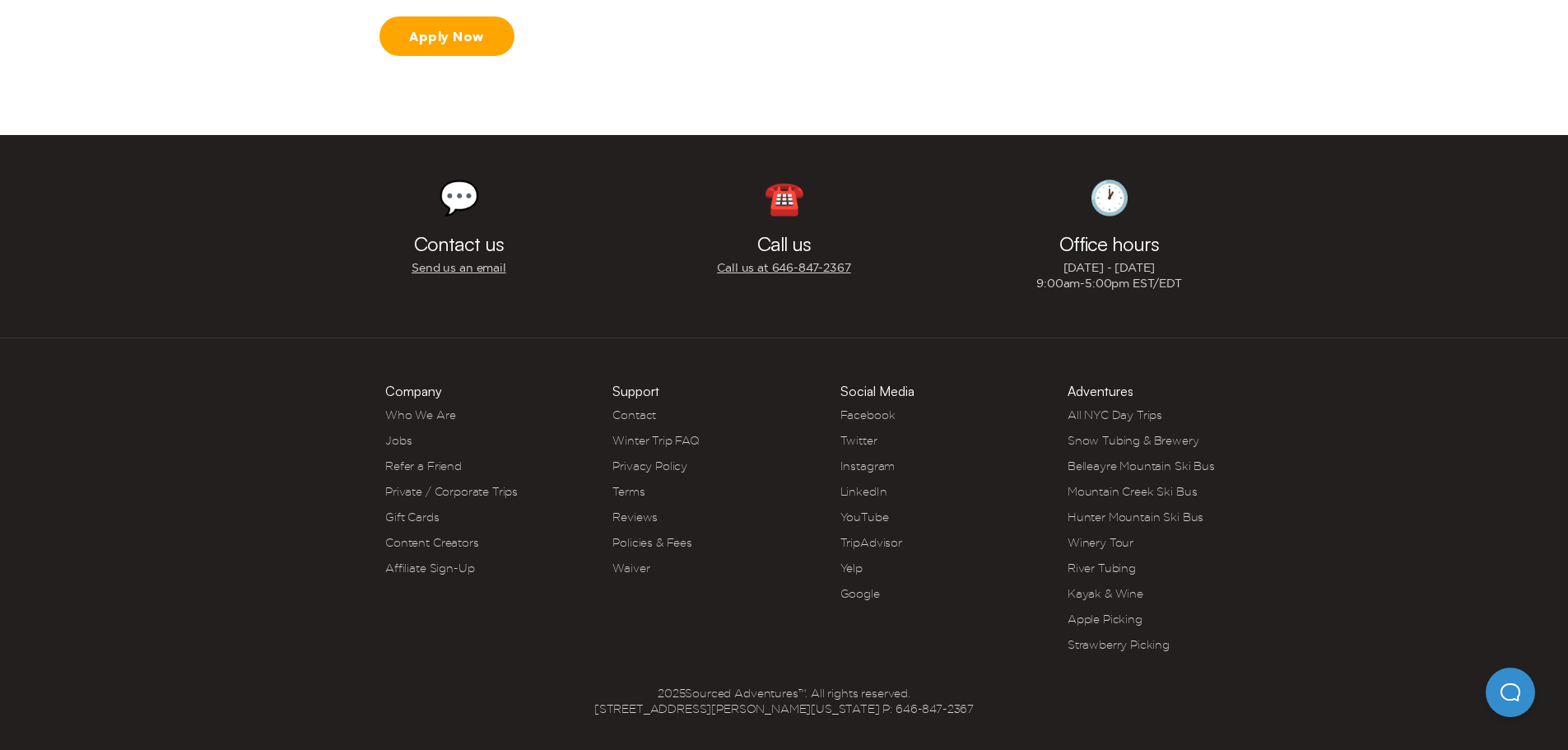
scroll to position [4724, 0]
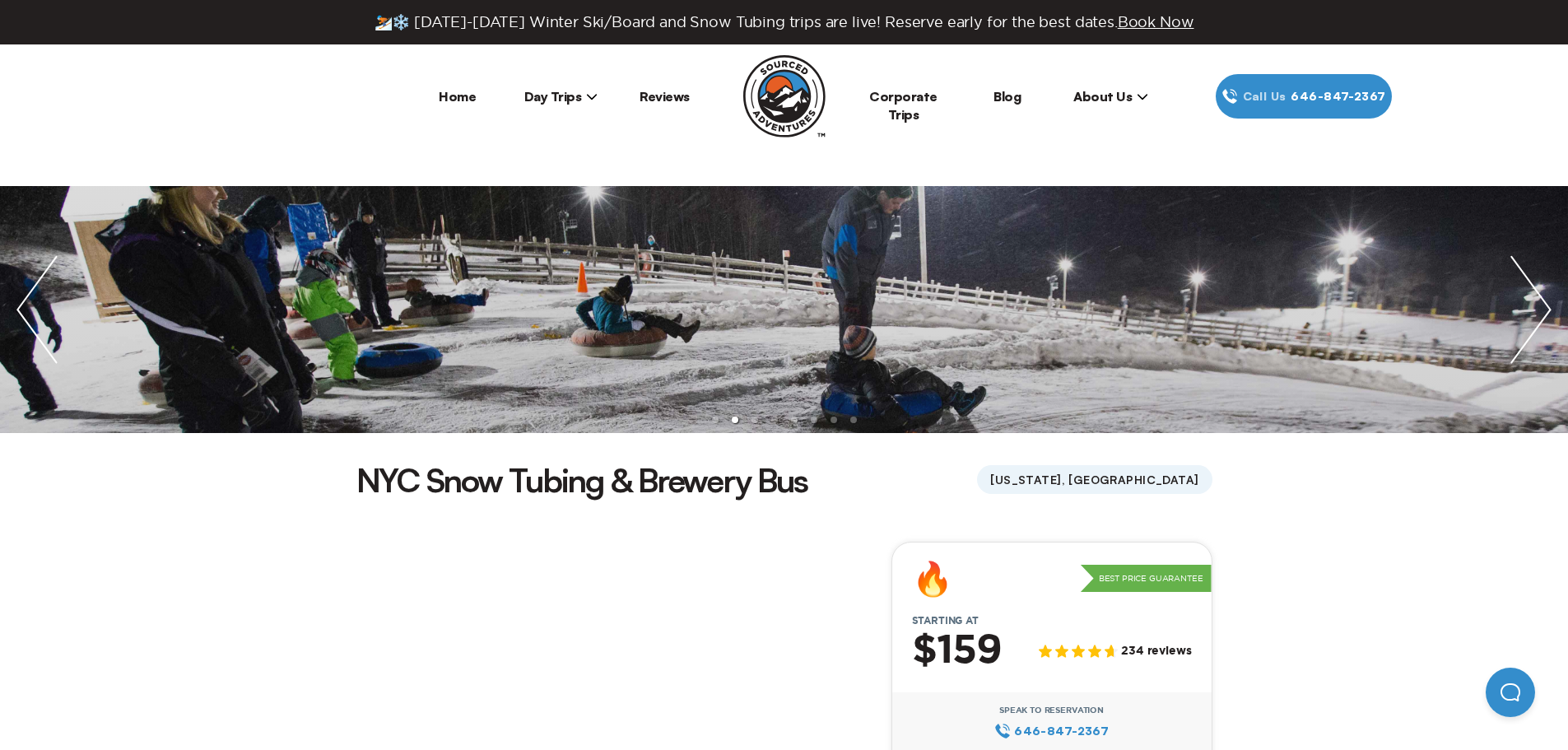
click at [582, 96] on span "Day Trips" at bounding box center [561, 96] width 74 height 17
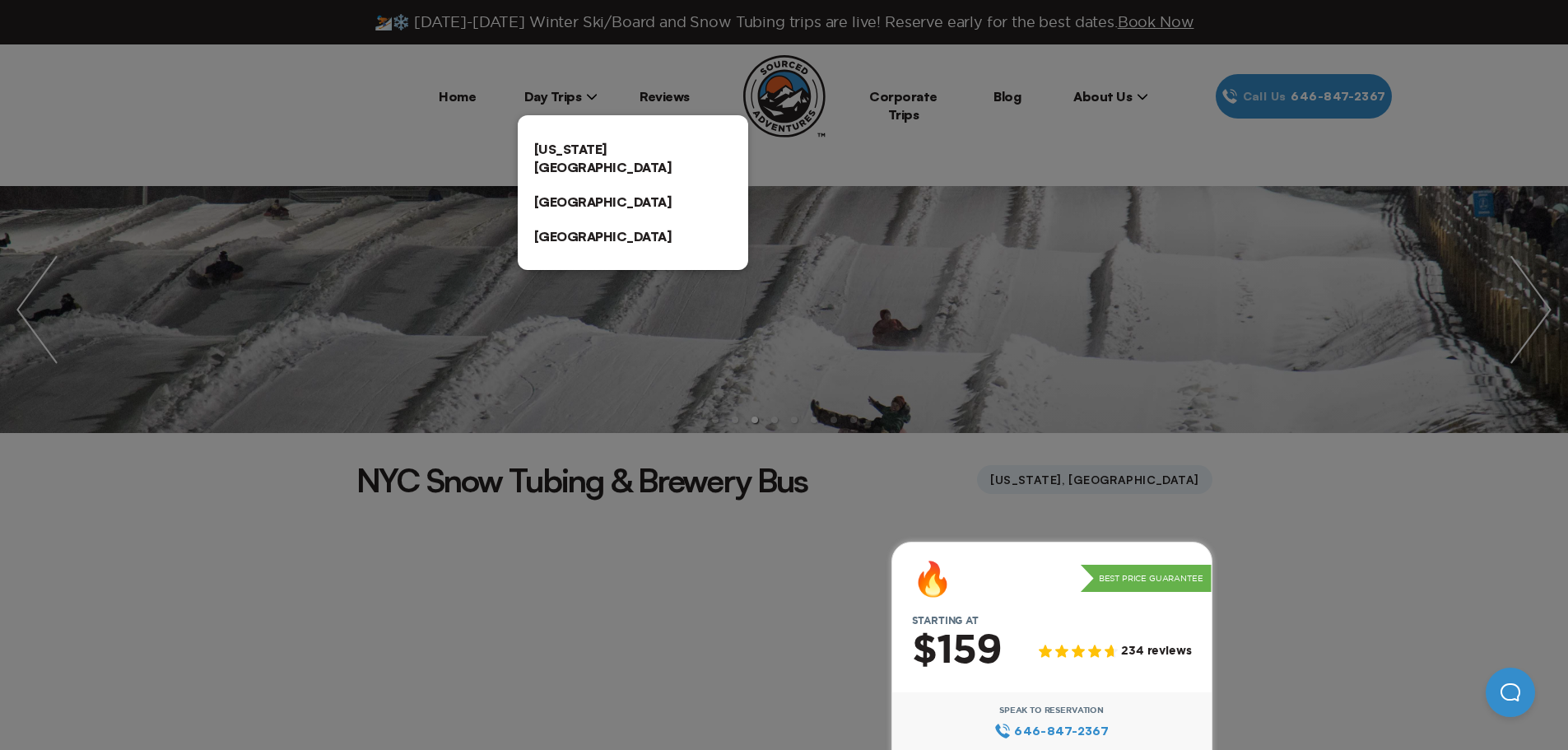
click at [579, 152] on link "[US_STATE][GEOGRAPHIC_DATA]" at bounding box center [633, 157] width 230 height 53
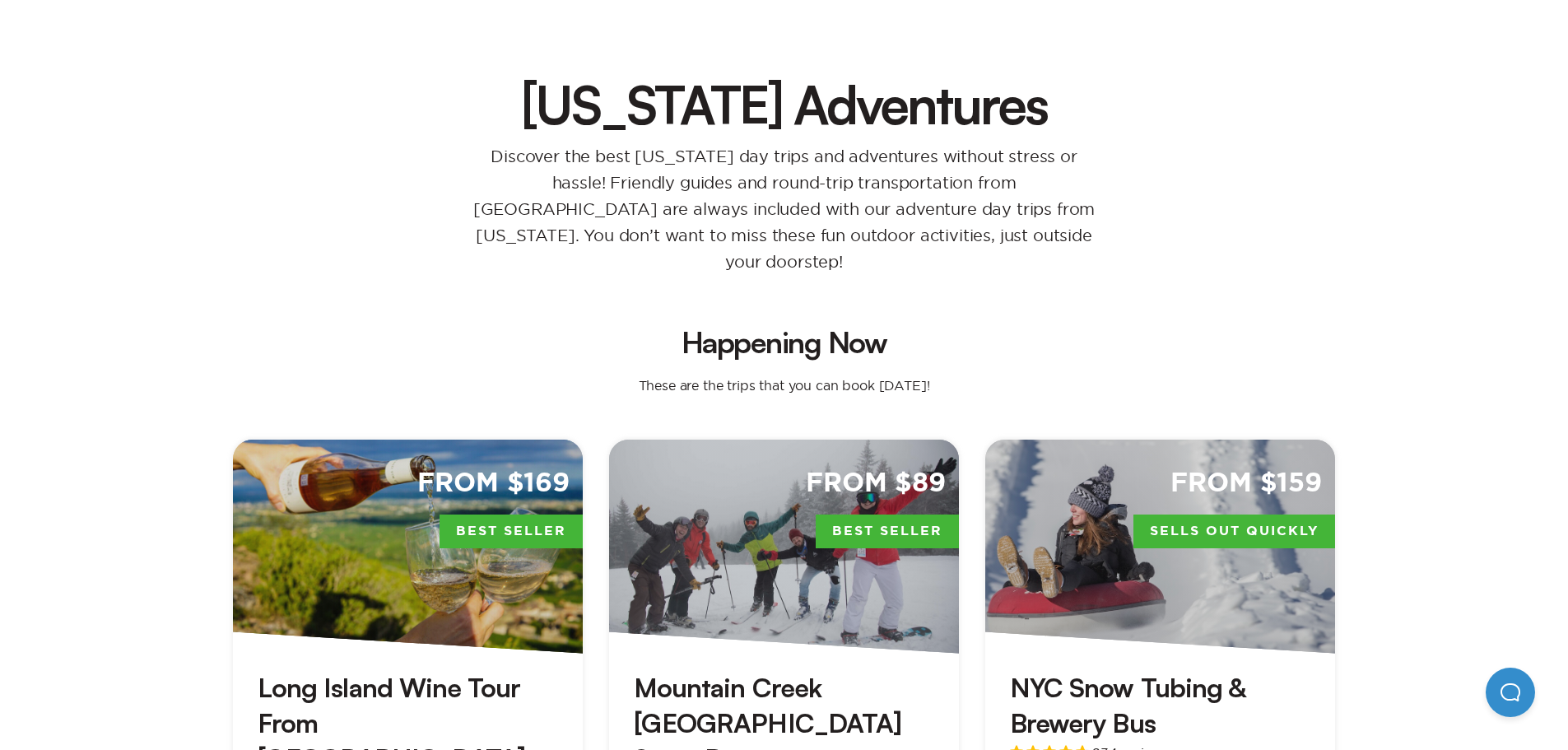
scroll to position [247, 0]
